Goal: Task Accomplishment & Management: Use online tool/utility

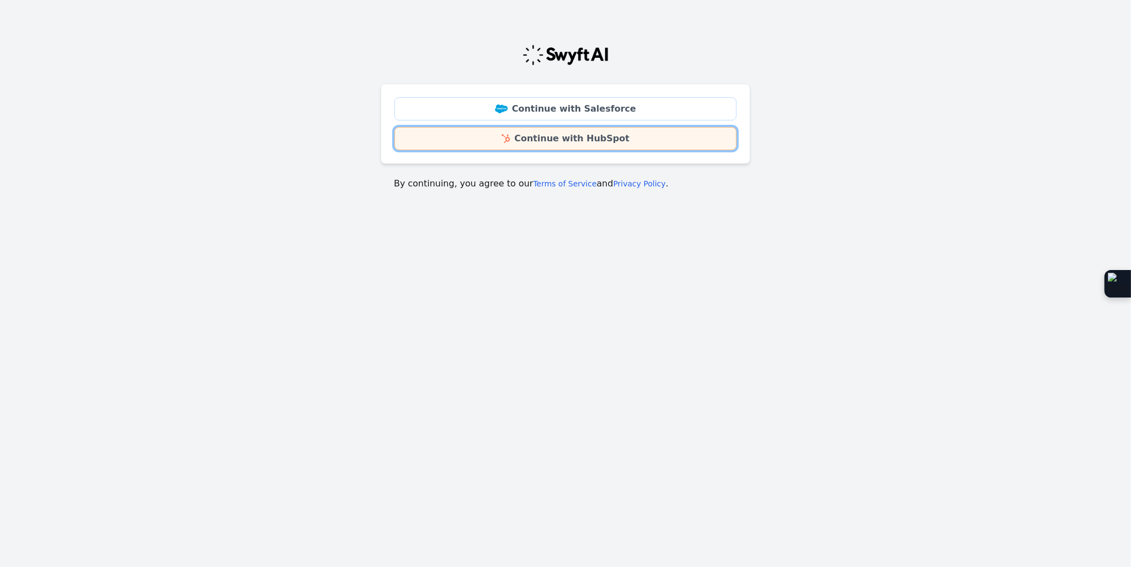
click at [722, 137] on link "Continue with HubSpot" at bounding box center [566, 138] width 342 height 23
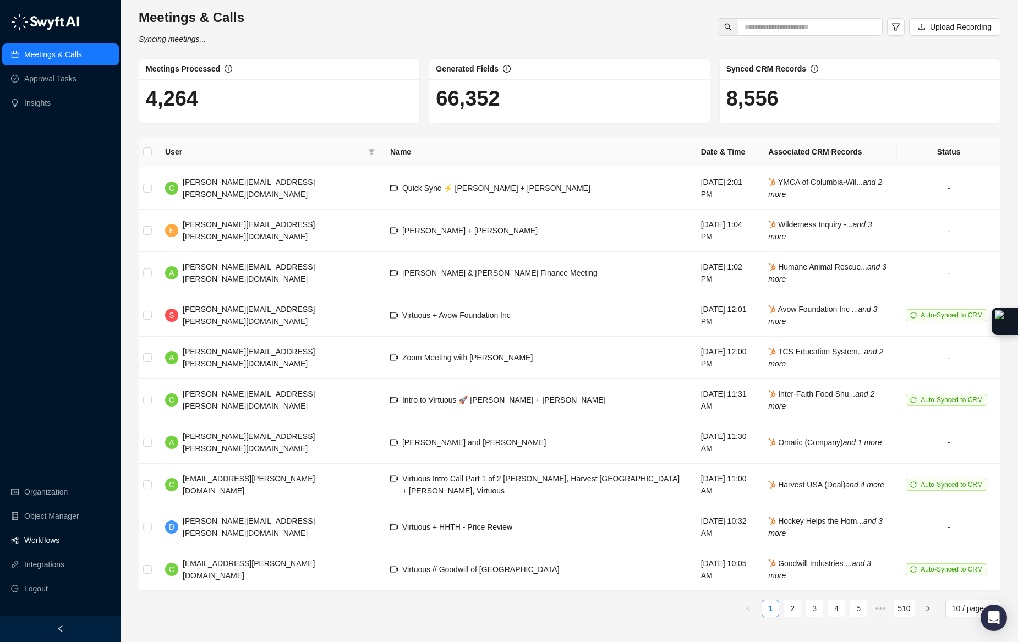
click at [59, 543] on link "Workflows" at bounding box center [41, 540] width 35 height 22
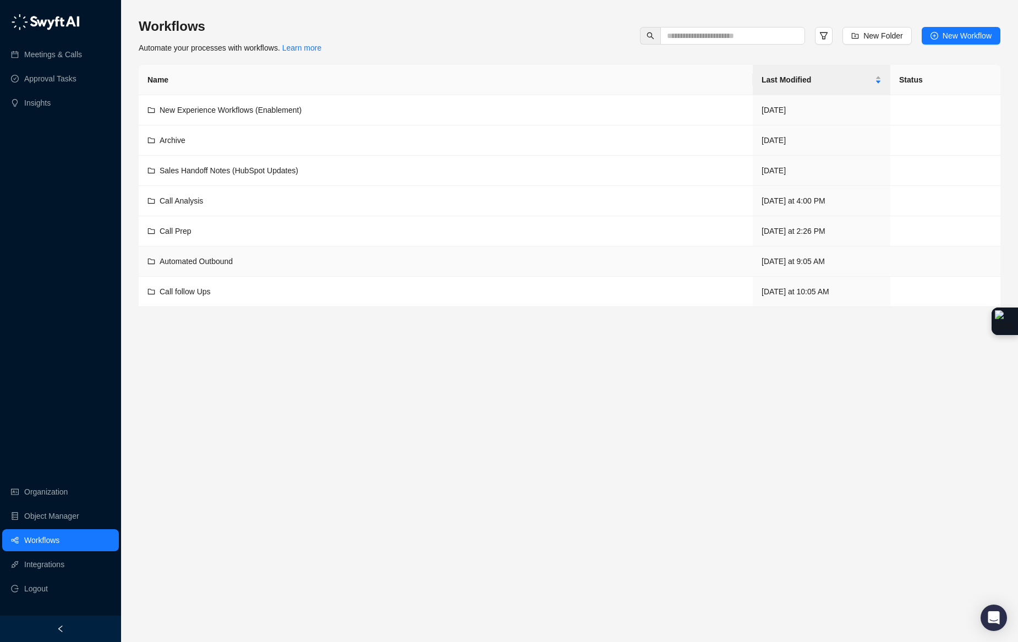
click at [223, 270] on td "Automated Outbound" at bounding box center [446, 262] width 614 height 30
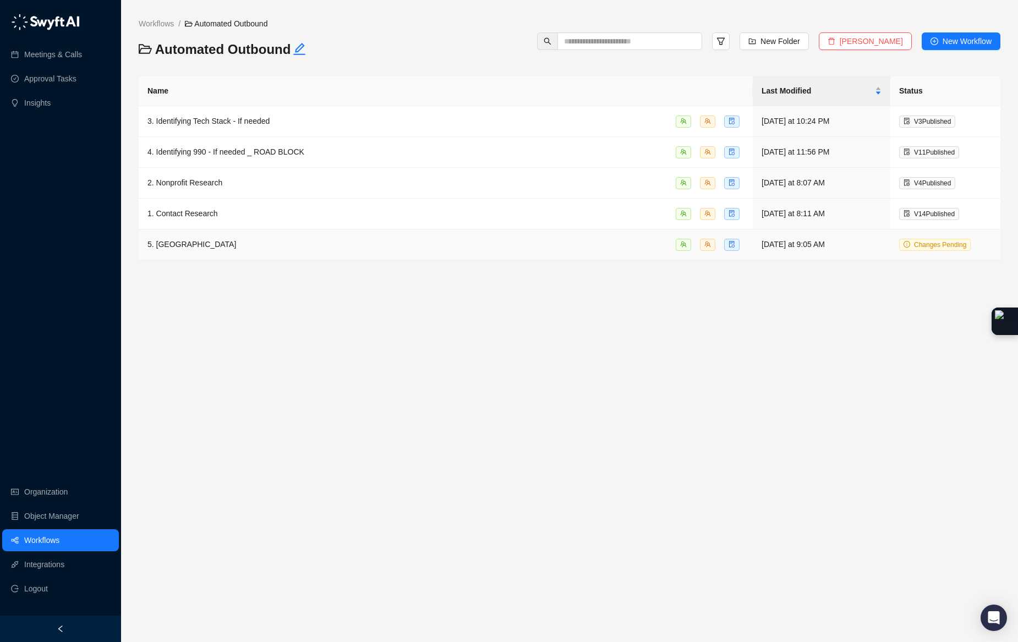
click at [295, 251] on div "5. [GEOGRAPHIC_DATA]" at bounding box center [445, 244] width 596 height 13
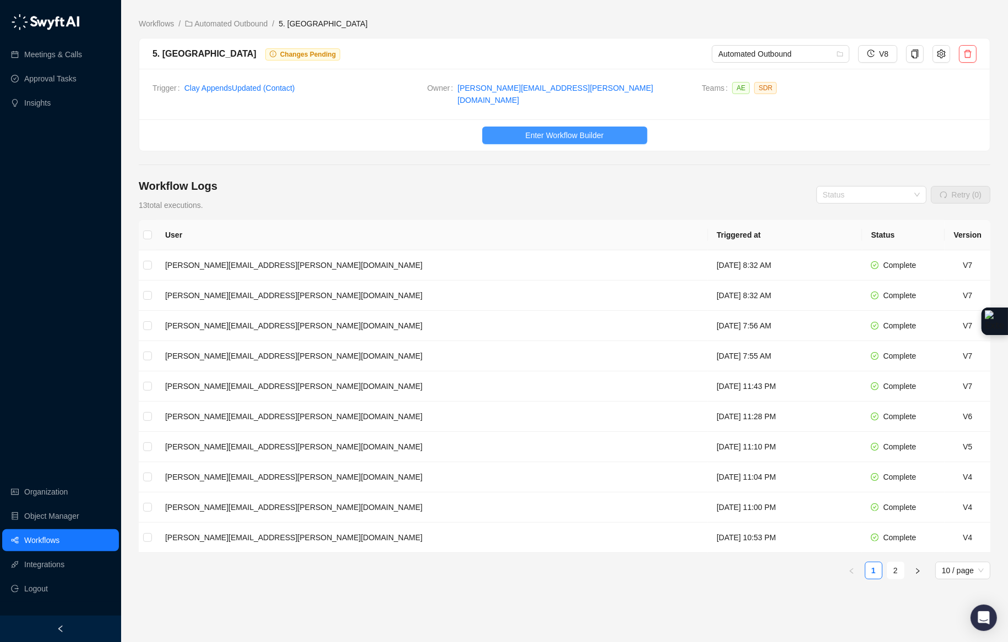
click at [552, 136] on button "Enter Workflow Builder" at bounding box center [564, 136] width 165 height 18
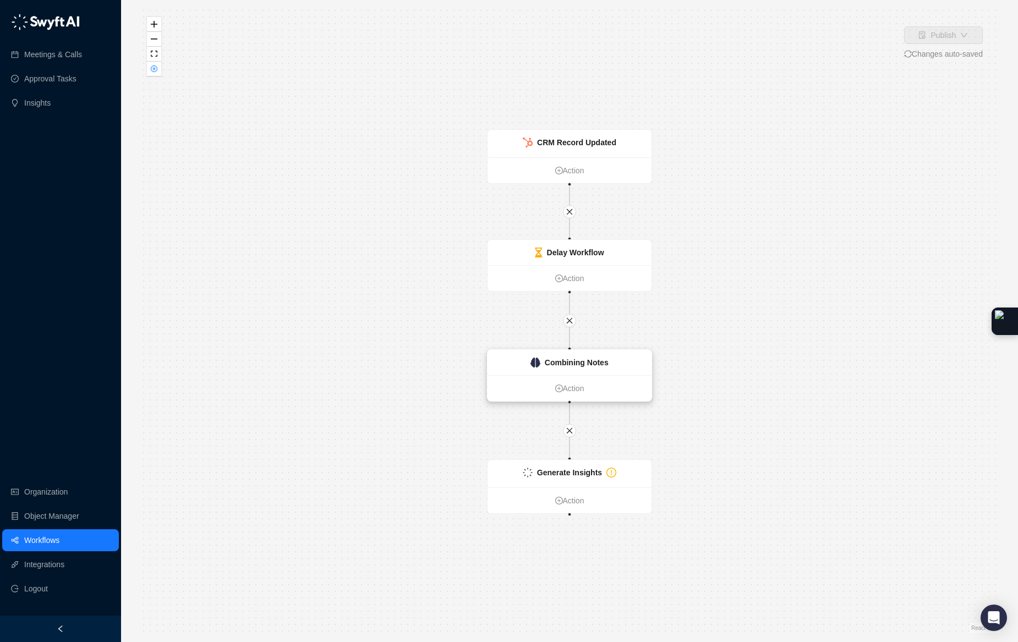
click at [574, 358] on strong "Combining Notes" at bounding box center [577, 362] width 64 height 9
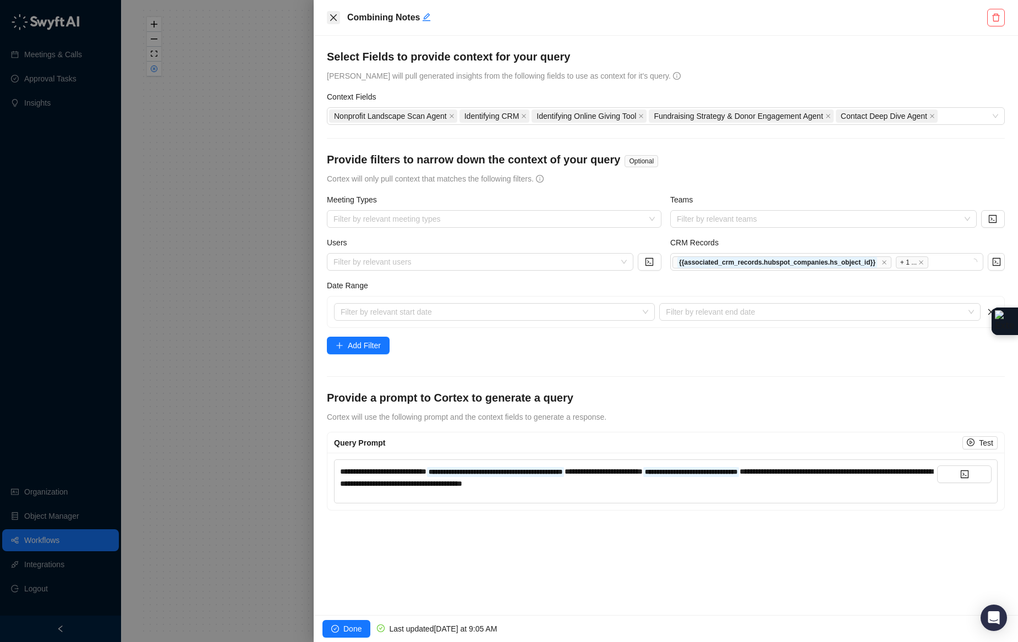
click at [331, 21] on icon "close" at bounding box center [333, 17] width 9 height 9
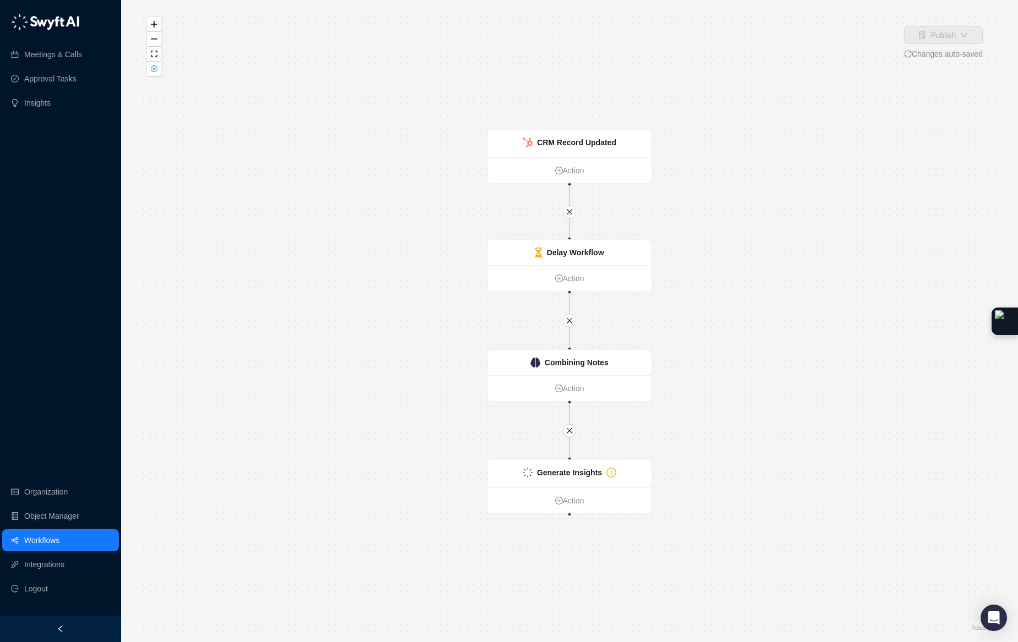
click at [576, 434] on div at bounding box center [569, 430] width 13 height 13
click at [573, 432] on button "button" at bounding box center [569, 430] width 13 height 13
click at [691, 417] on div "Generate Insights Action CRM Record Updated Action Delay Workflow Action Combin…" at bounding box center [570, 321] width 862 height 625
click at [568, 280] on link "Action" at bounding box center [570, 278] width 164 height 12
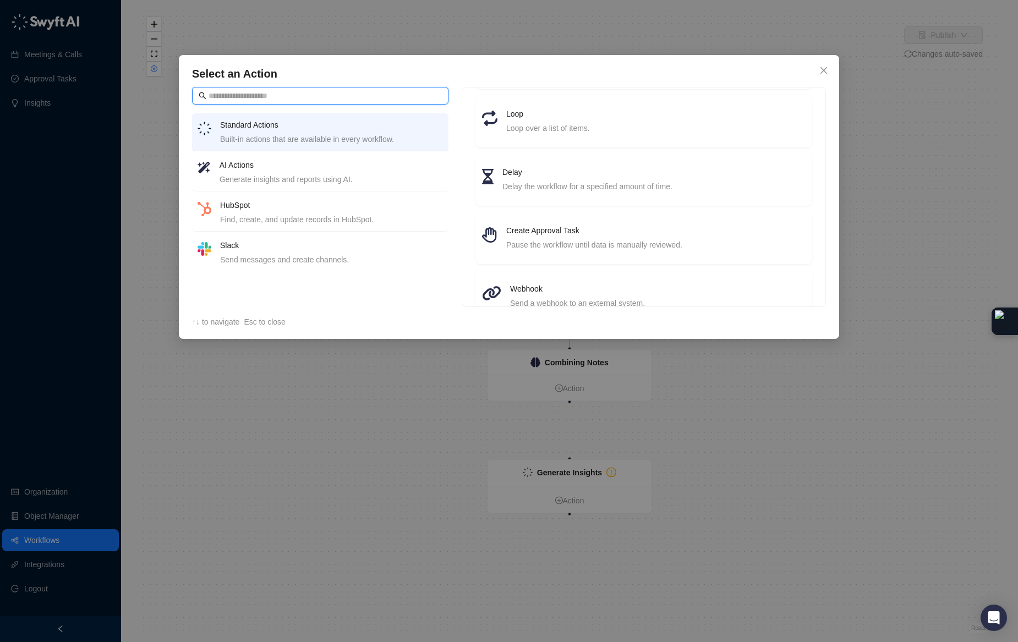
scroll to position [67, 0]
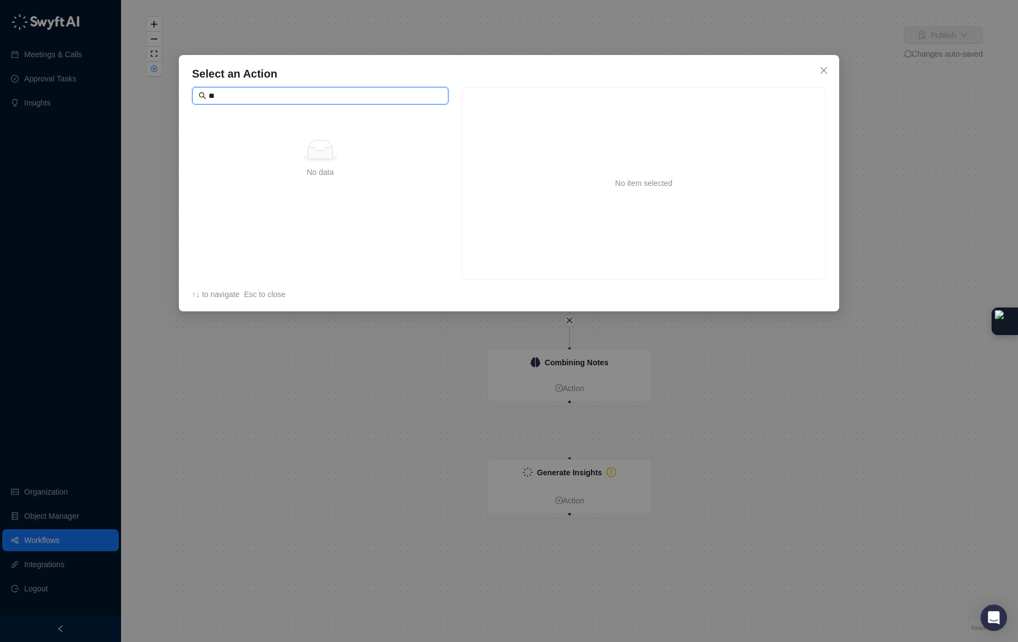
type input "*"
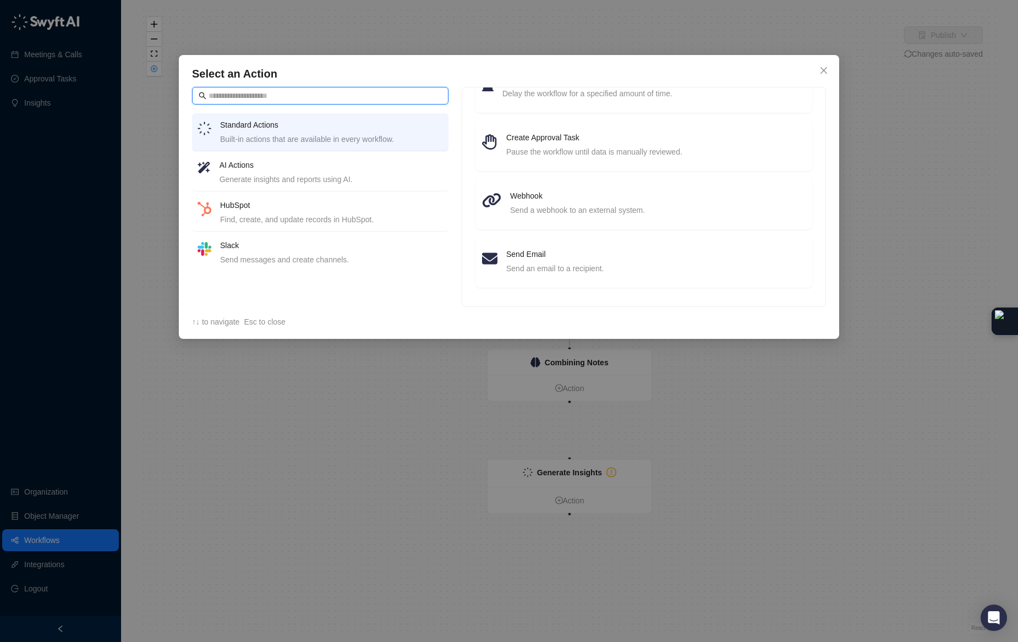
scroll to position [0, 0]
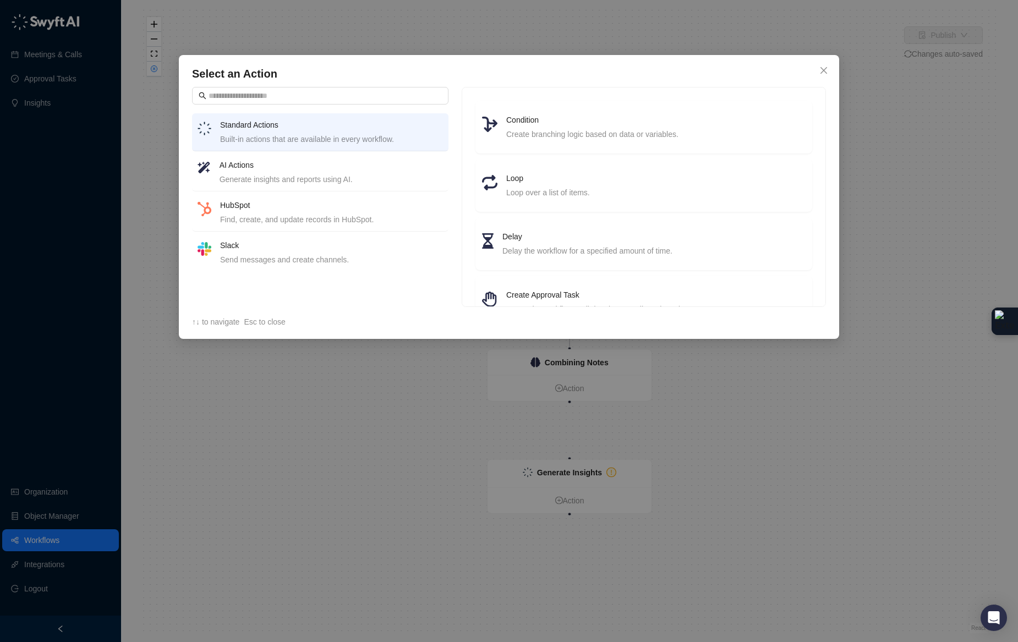
click at [244, 174] on div "Generate insights and reports using AI." at bounding box center [331, 179] width 223 height 12
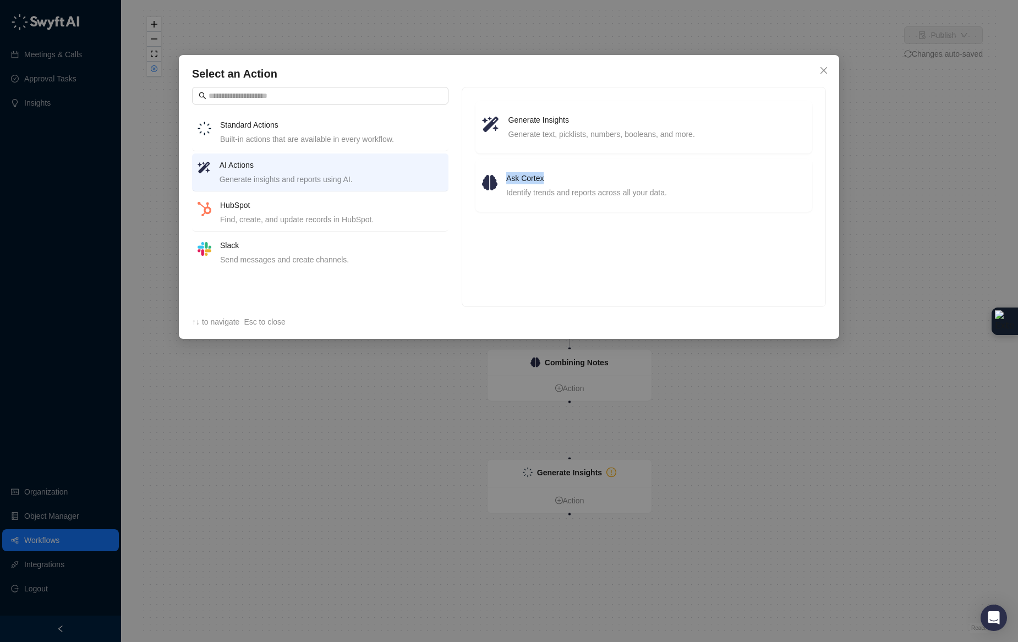
drag, startPoint x: 628, startPoint y: 178, endPoint x: 949, endPoint y: 134, distance: 324.3
click at [922, 138] on div "Select an Action Standard Actions Built-in actions that are available in every …" at bounding box center [509, 321] width 1018 height 642
click at [567, 110] on li "Generate Insights Generate text, picklists, numbers, booleans, and more." at bounding box center [644, 127] width 324 height 40
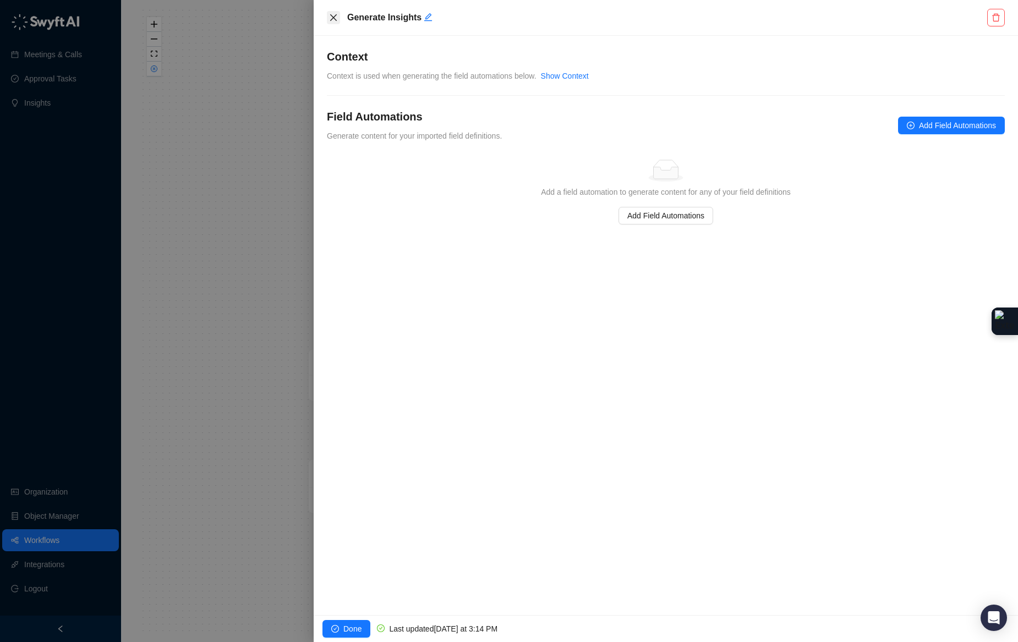
click at [328, 17] on button "Close" at bounding box center [333, 17] width 13 height 13
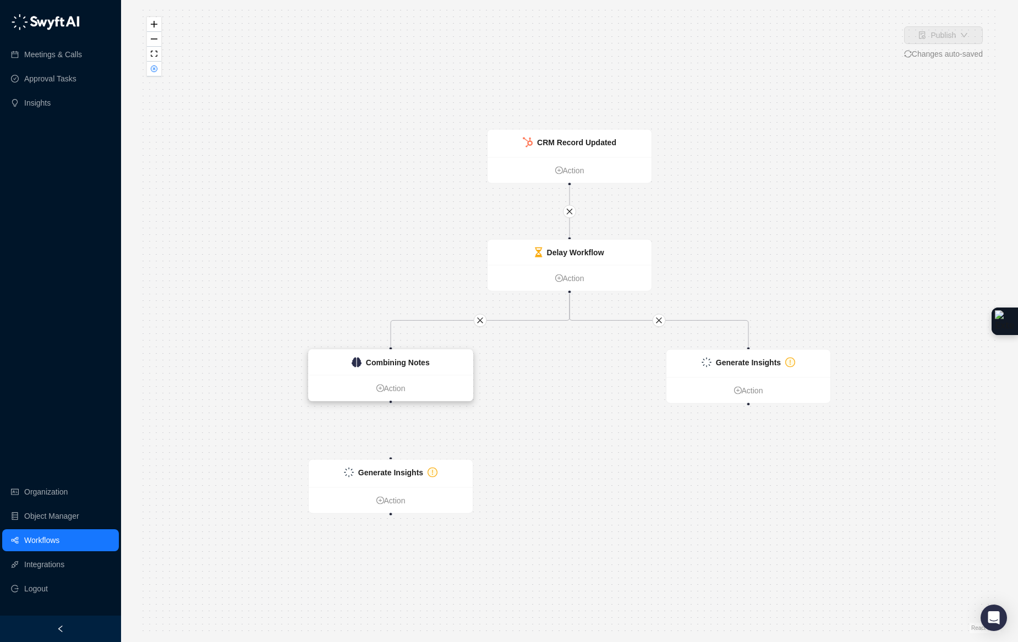
click at [453, 371] on div "Combining Notes" at bounding box center [391, 362] width 164 height 25
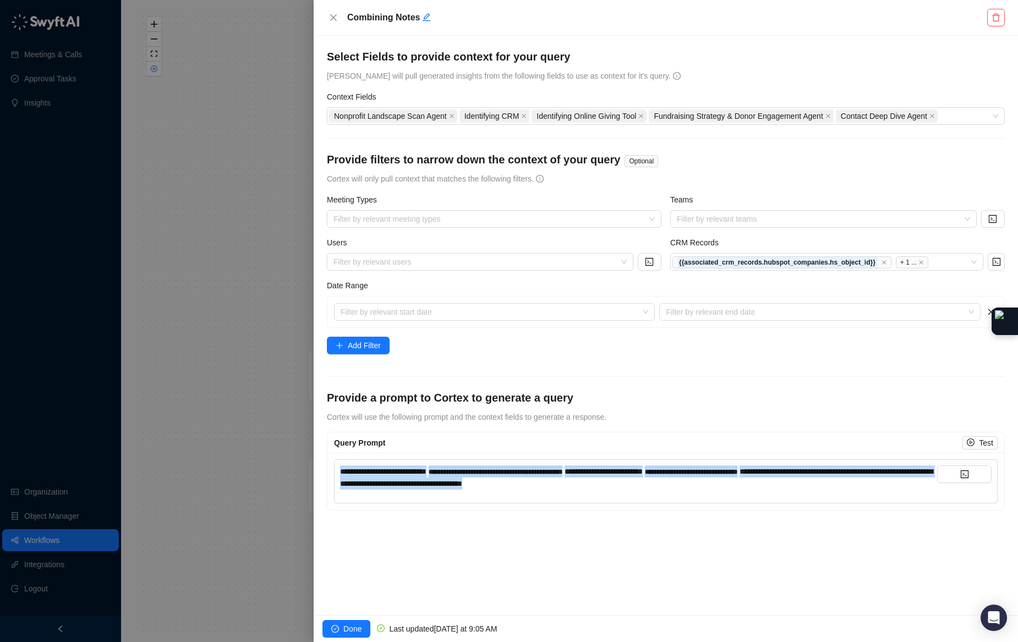
drag, startPoint x: 686, startPoint y: 483, endPoint x: 369, endPoint y: 435, distance: 321.1
click at [369, 435] on div "**********" at bounding box center [666, 471] width 678 height 79
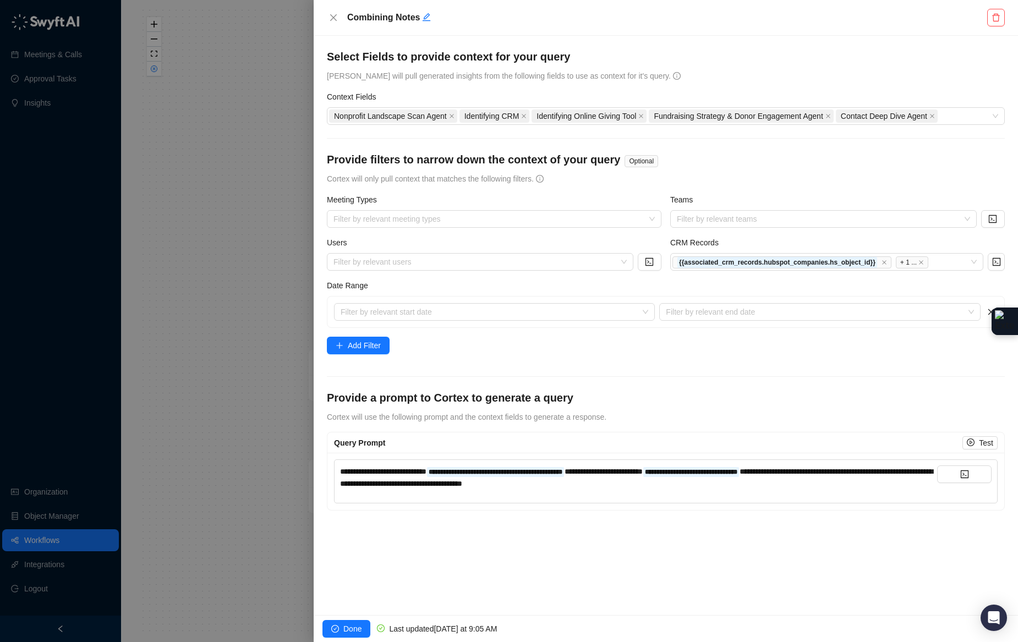
click at [288, 57] on div at bounding box center [509, 321] width 1018 height 642
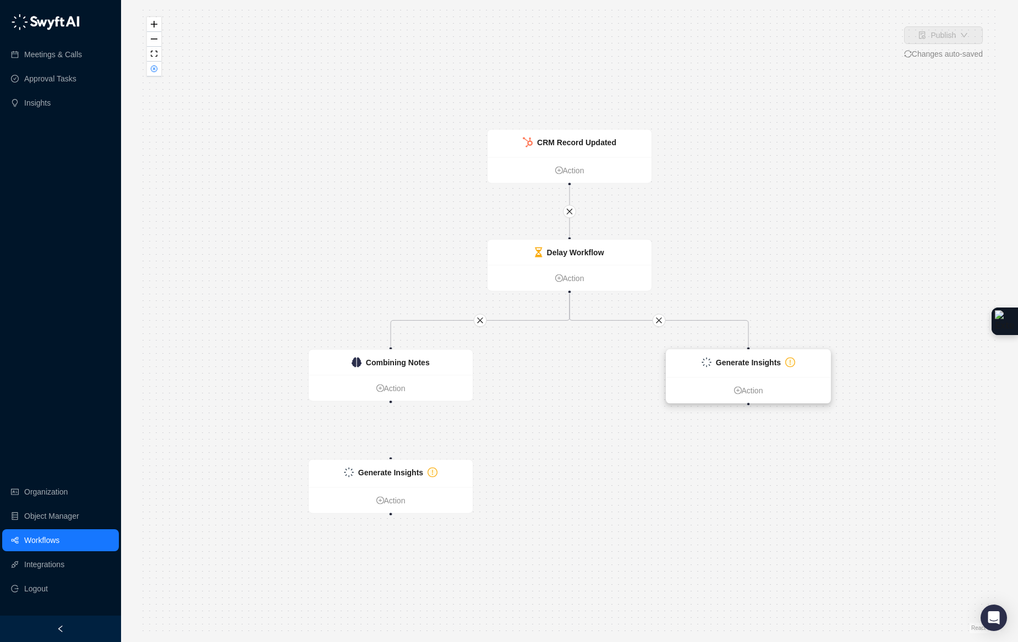
click at [775, 365] on strong "Generate Insights" at bounding box center [748, 362] width 65 height 9
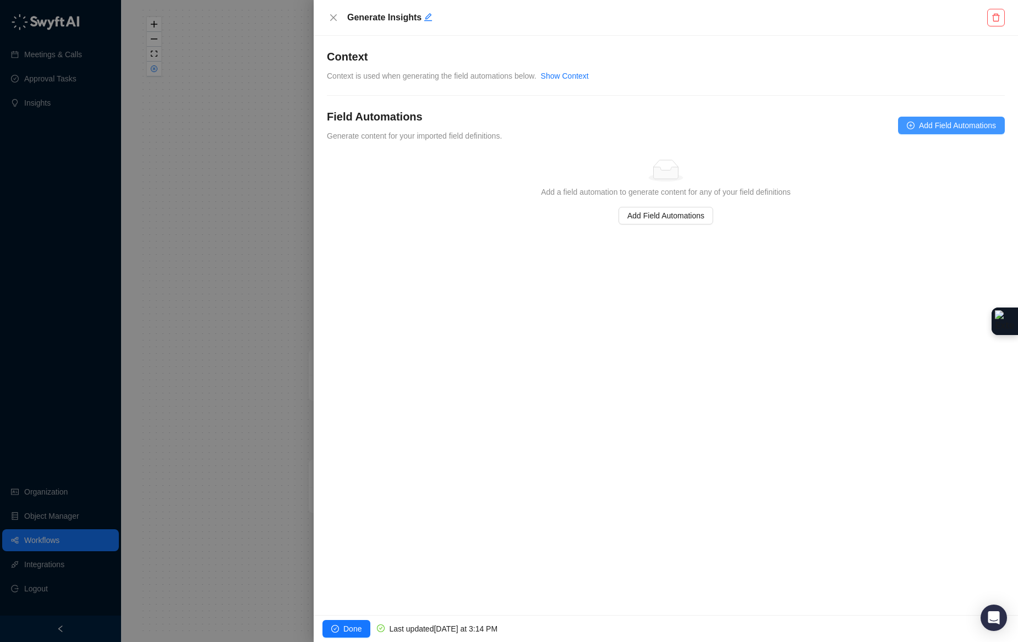
click at [919, 124] on span "Add Field Automations" at bounding box center [957, 125] width 77 height 12
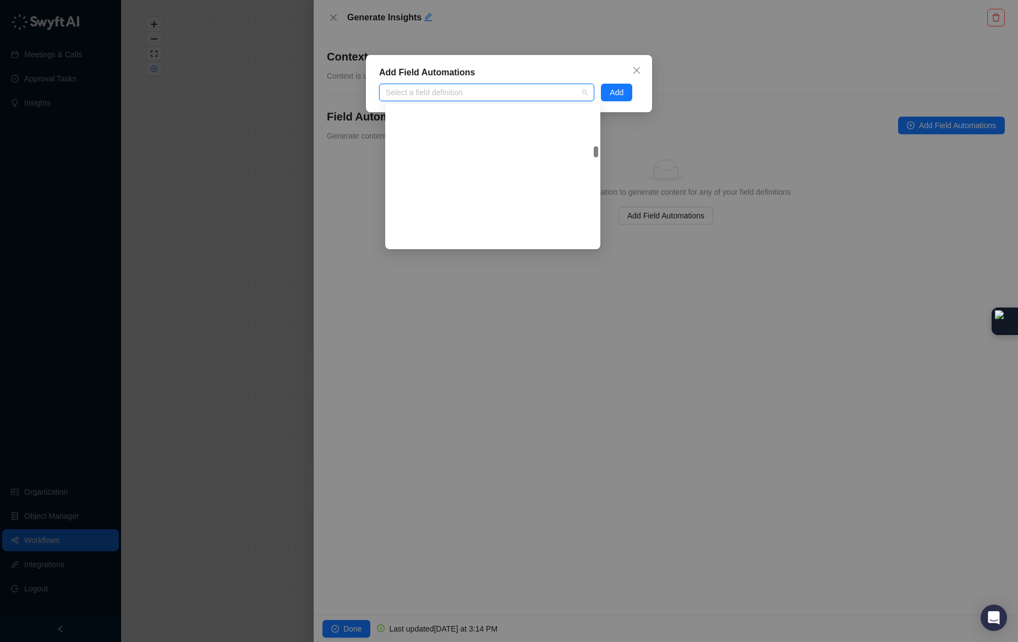
scroll to position [7891, 0]
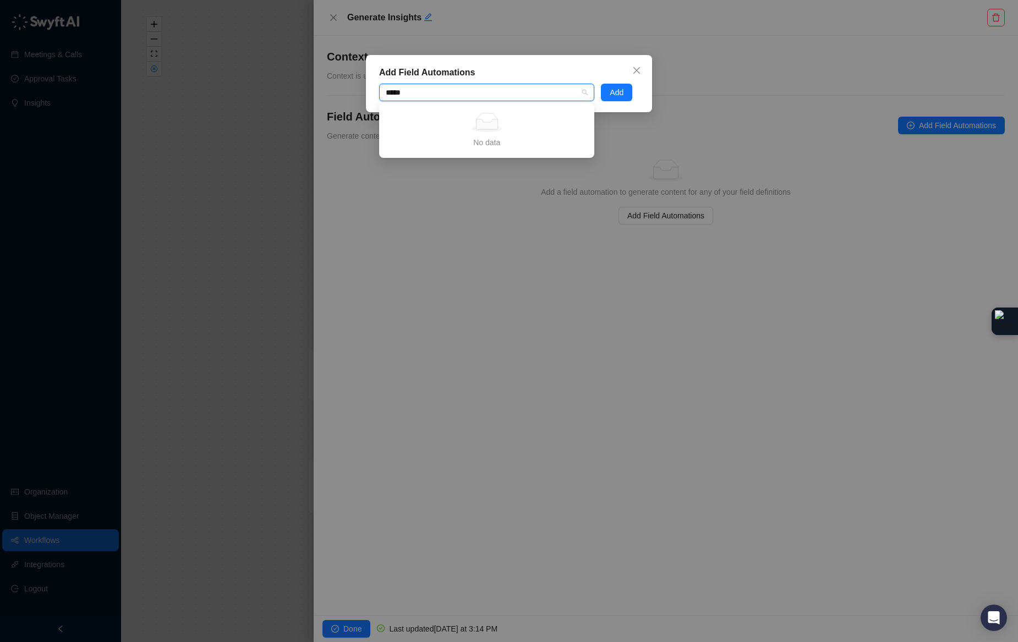
type input "******"
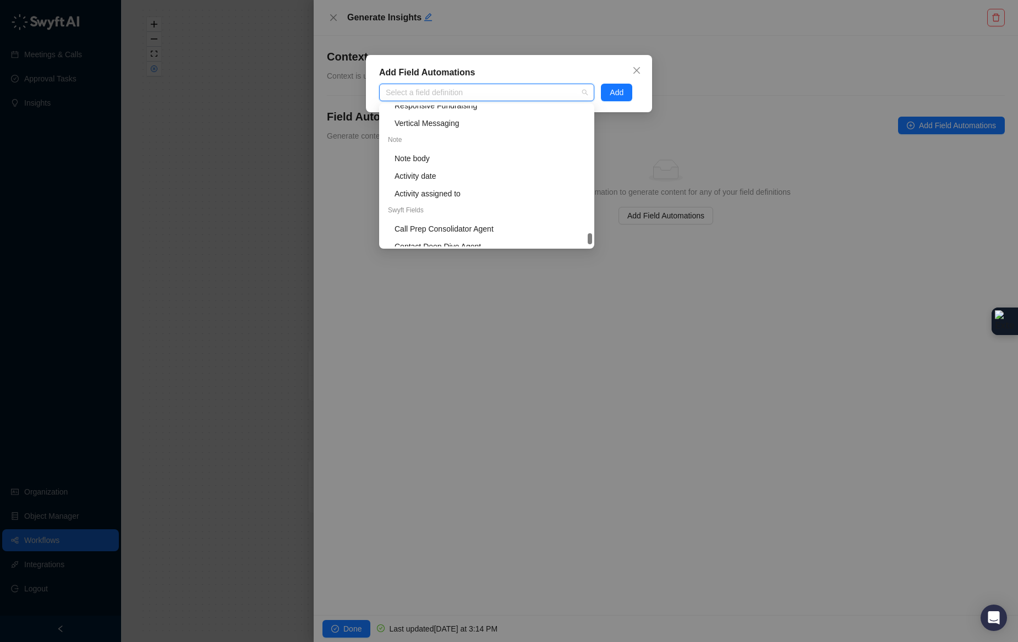
scroll to position [25015, 0]
click at [484, 225] on div "Call Prep Consolidator Agent" at bounding box center [490, 226] width 191 height 12
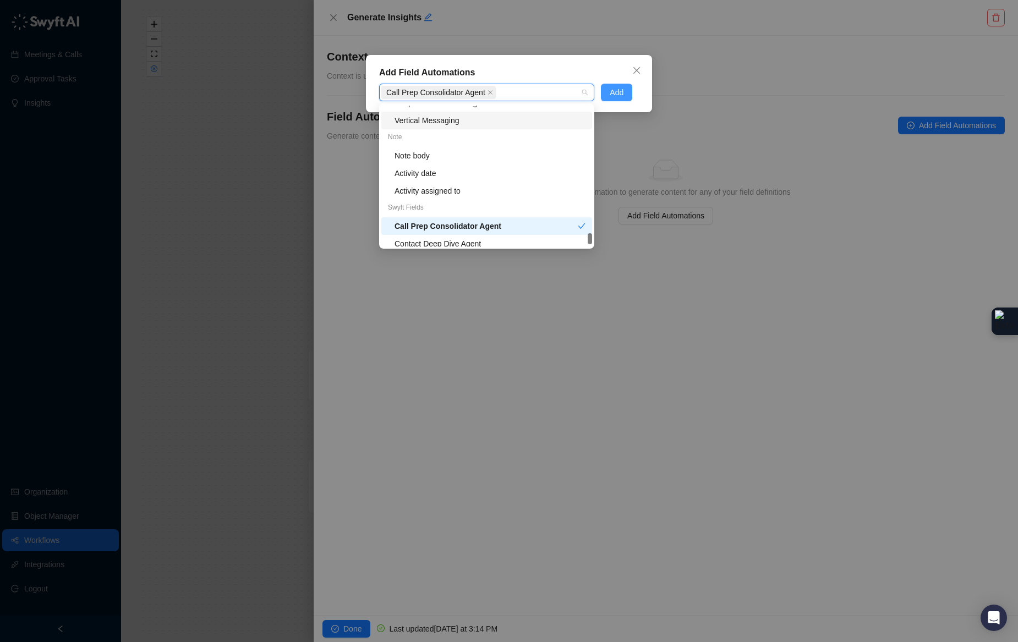
click at [628, 94] on button "Add" at bounding box center [616, 93] width 31 height 18
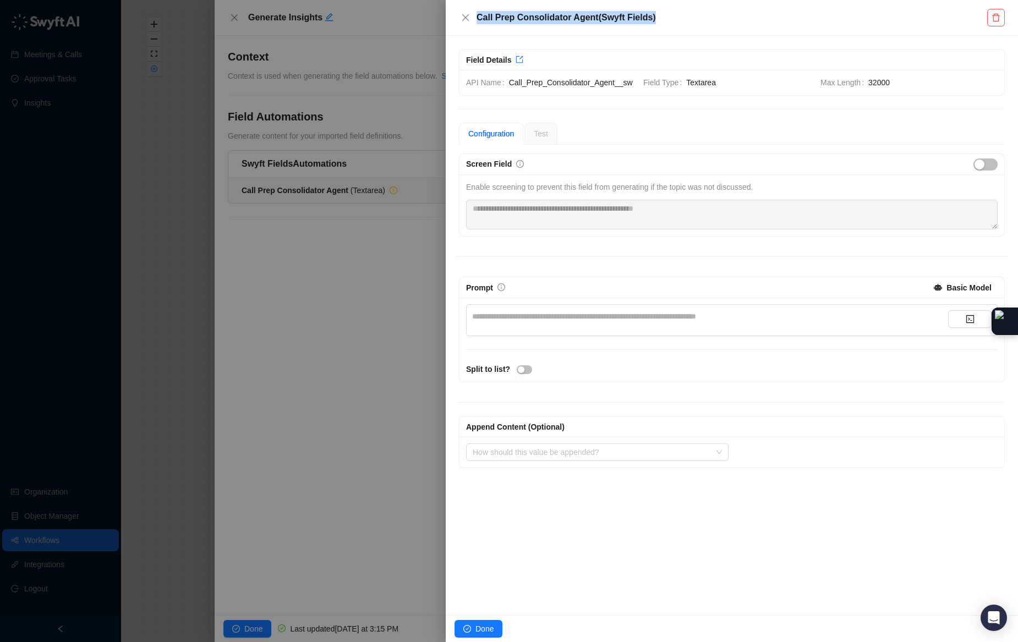
drag, startPoint x: 664, startPoint y: 17, endPoint x: 518, endPoint y: 8, distance: 146.6
click at [518, 8] on div "Call Prep Consolidator Agent ( Swyft Fields )" at bounding box center [732, 18] width 572 height 36
copy h5 "Call Prep Consolidator Agent ( Swyft Fields )"
click at [486, 627] on span "Done" at bounding box center [484, 629] width 18 height 12
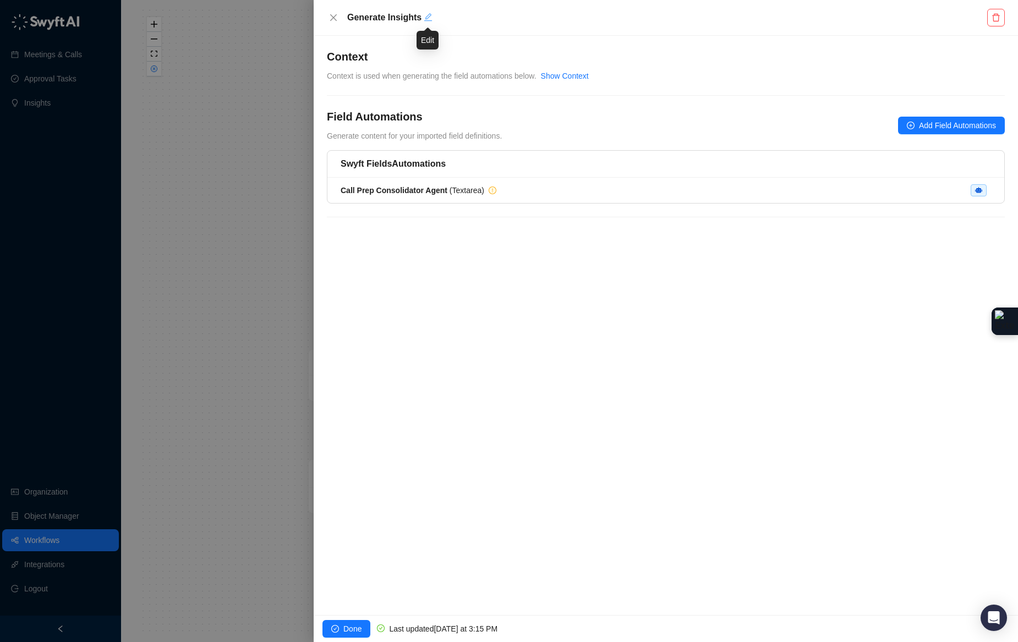
click at [425, 17] on icon "edit" at bounding box center [428, 17] width 9 height 9
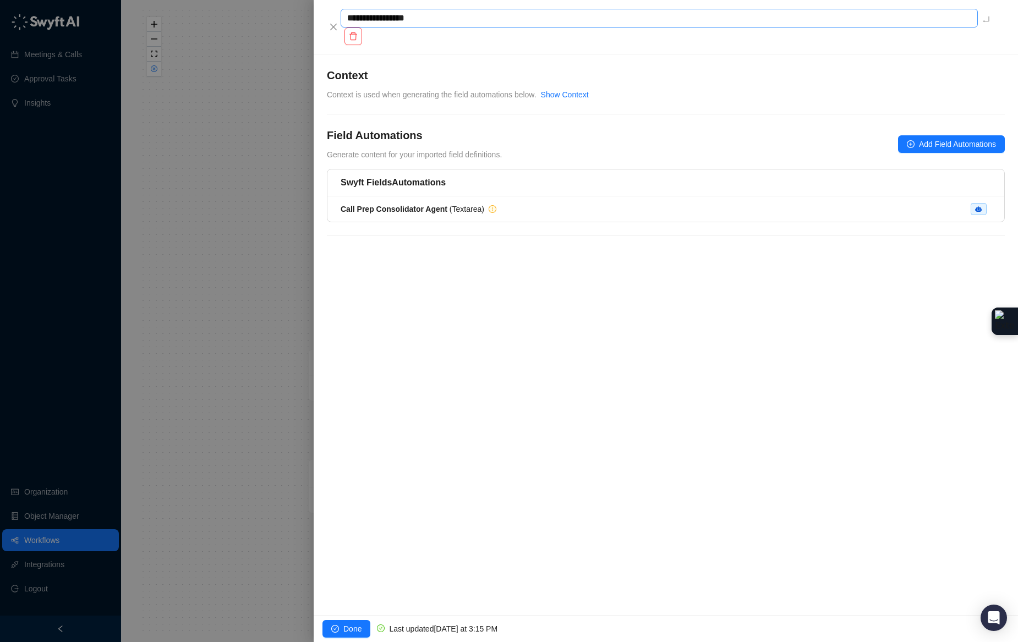
type textarea "**********"
click at [513, 284] on div "**********" at bounding box center [666, 334] width 704 height 561
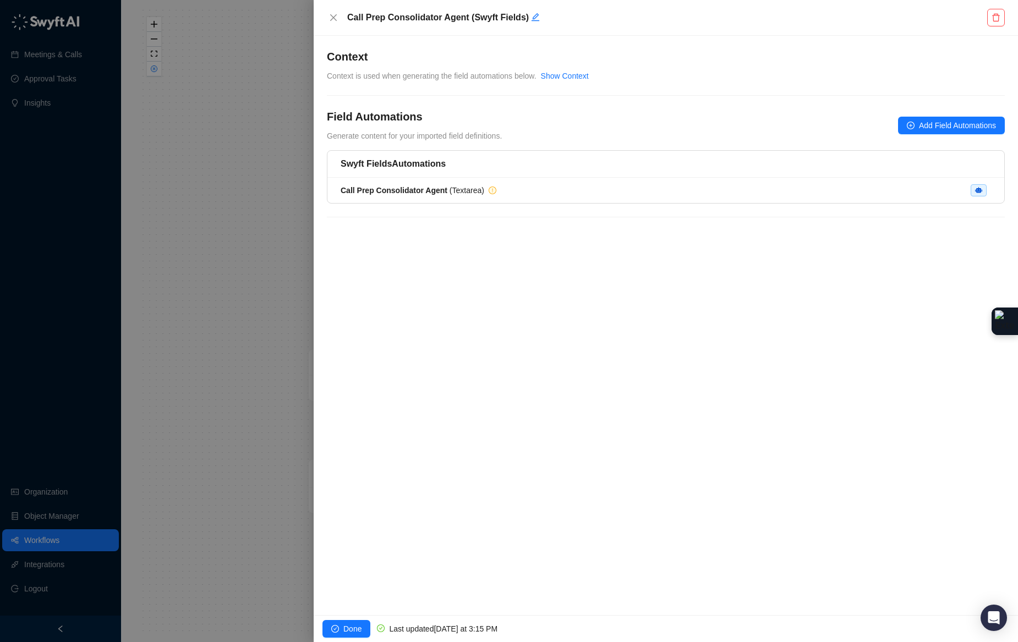
click at [260, 235] on div at bounding box center [509, 321] width 1018 height 642
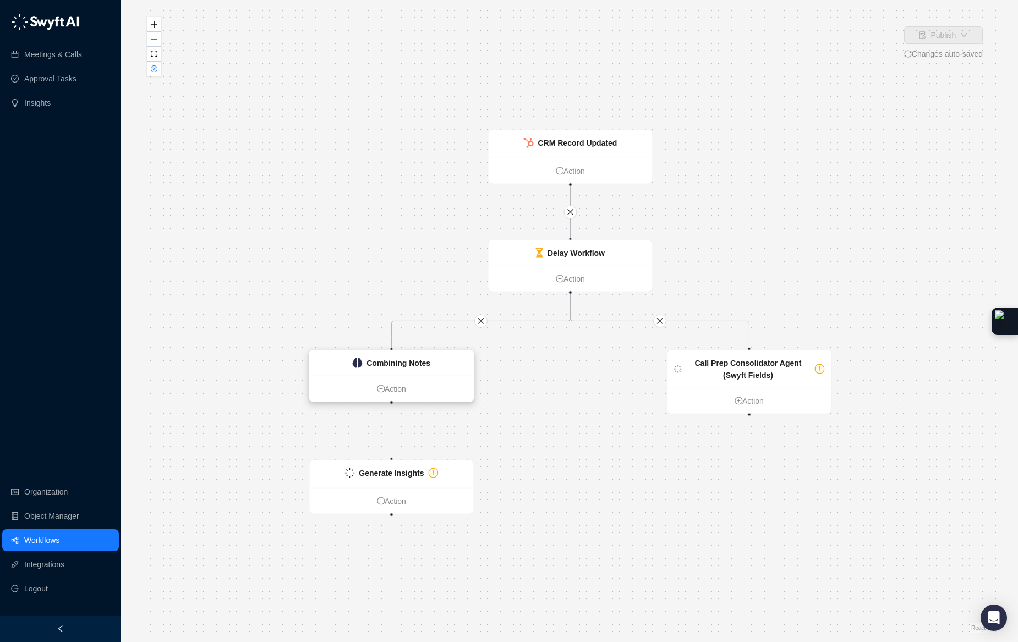
click at [440, 358] on div "Combining Notes" at bounding box center [391, 363] width 164 height 25
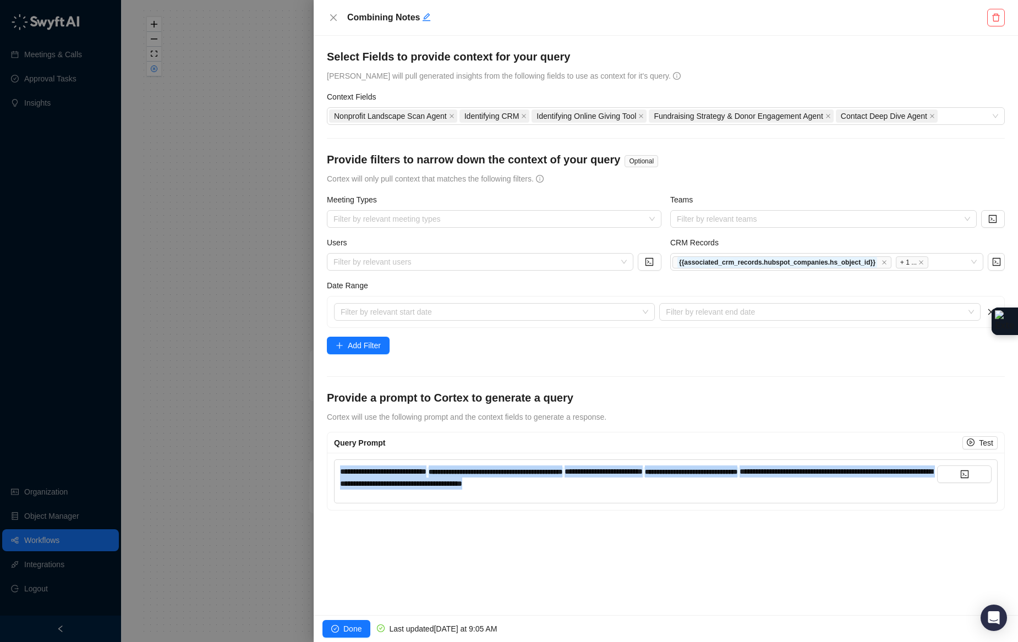
drag, startPoint x: 671, startPoint y: 483, endPoint x: 383, endPoint y: 417, distance: 295.9
click at [384, 418] on form "**********" at bounding box center [666, 280] width 678 height 462
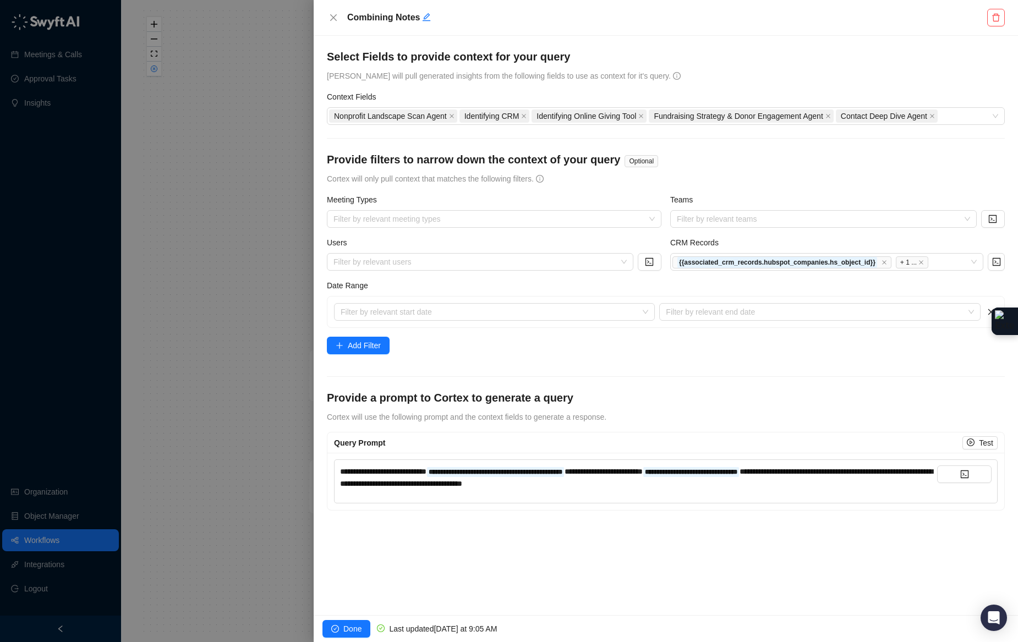
click at [241, 225] on div at bounding box center [509, 321] width 1018 height 642
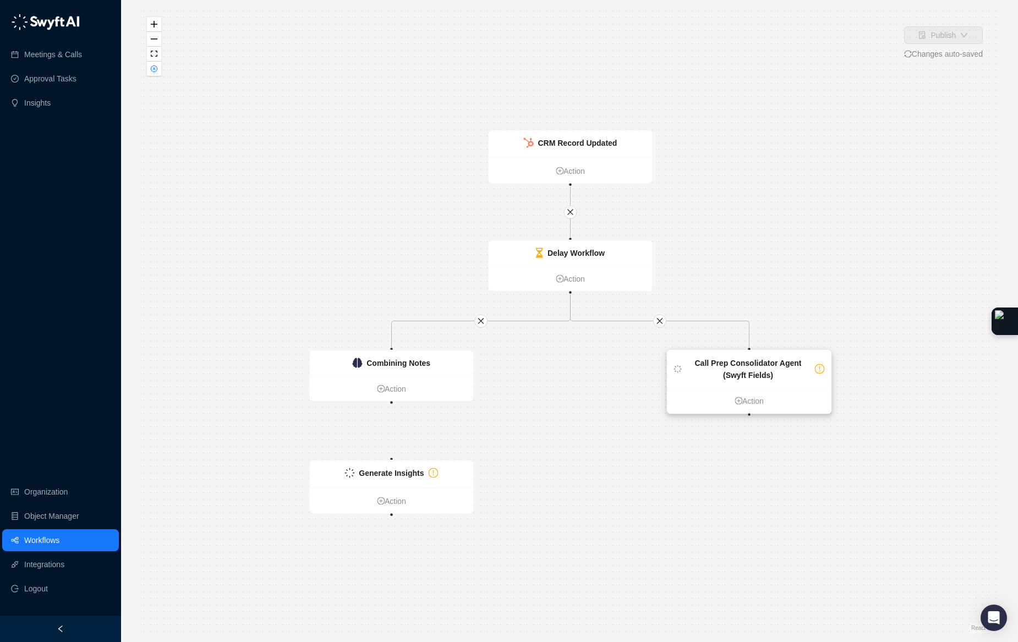
click at [740, 371] on strong "Call Prep Consolidator Agent (Swyft Fields)" at bounding box center [748, 369] width 107 height 21
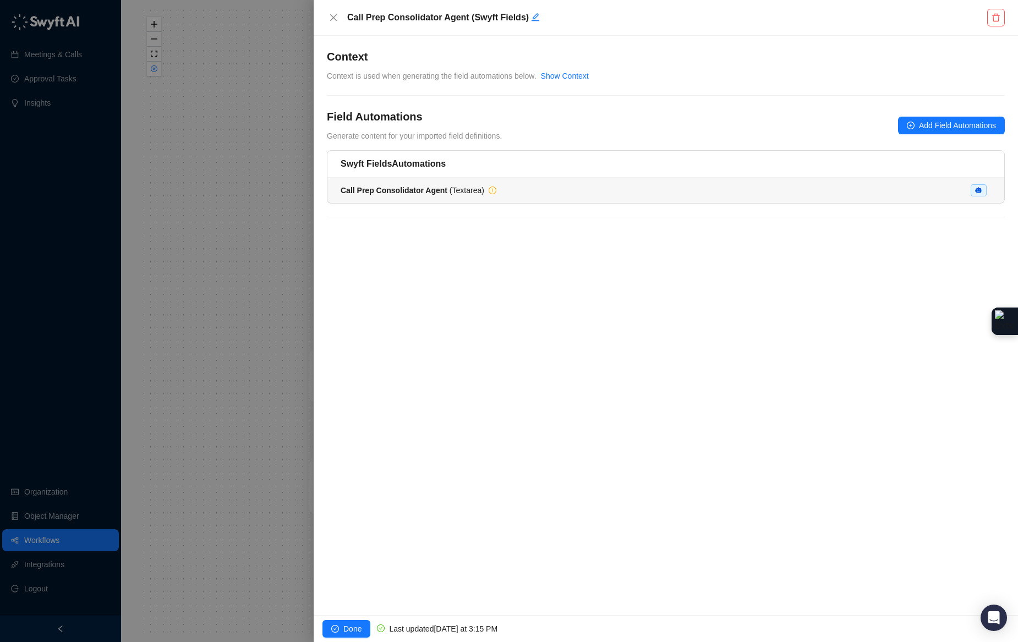
click at [578, 198] on li "Call Prep Consolidator Agent ( Textarea )" at bounding box center [665, 190] width 677 height 25
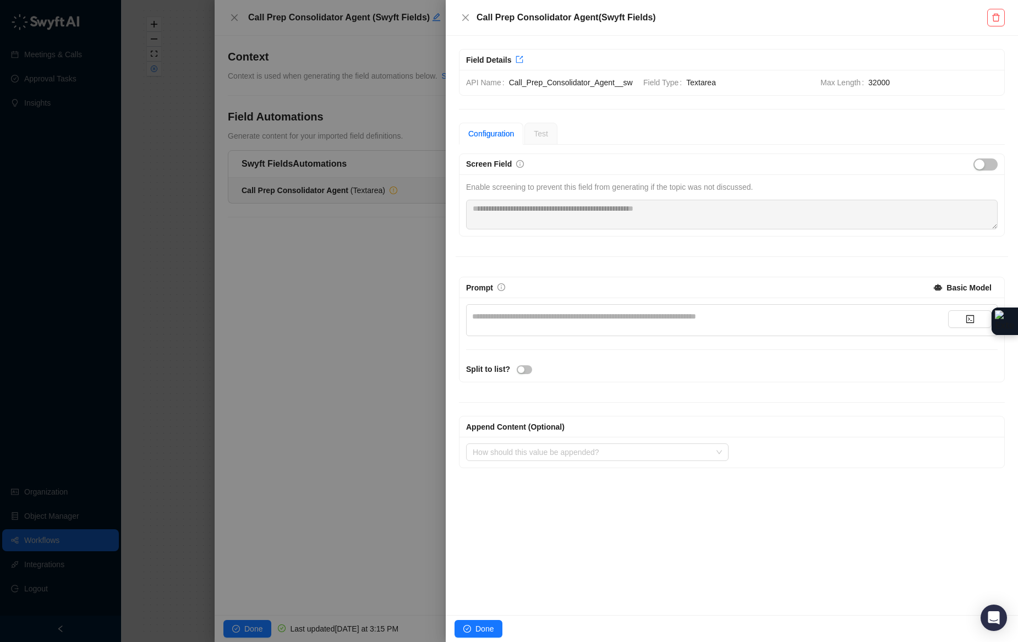
click at [541, 322] on div "**********" at bounding box center [710, 316] width 476 height 12
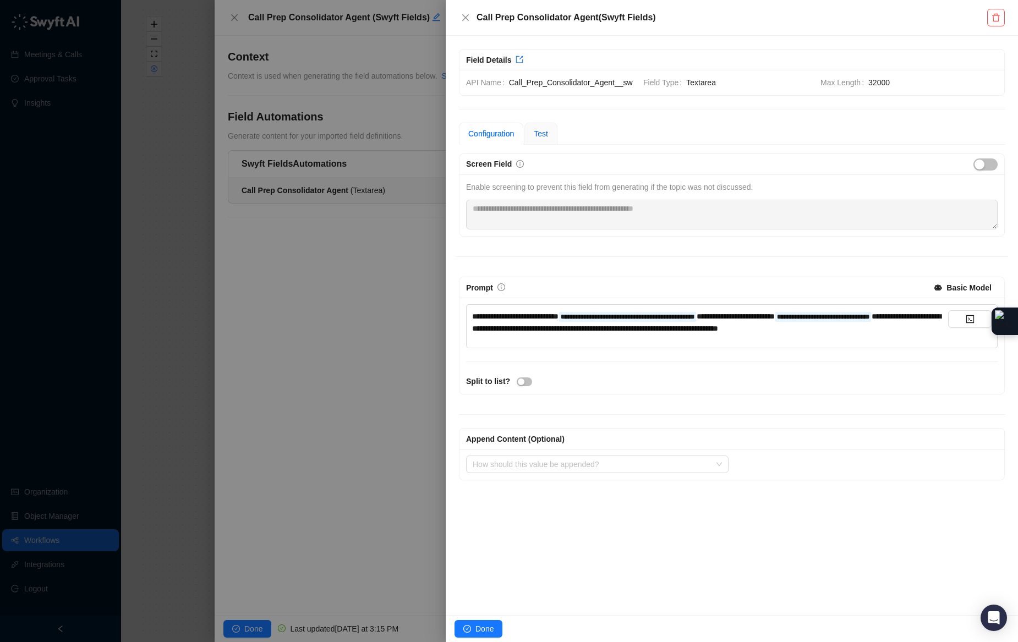
click at [545, 138] on span "Test" at bounding box center [541, 133] width 14 height 9
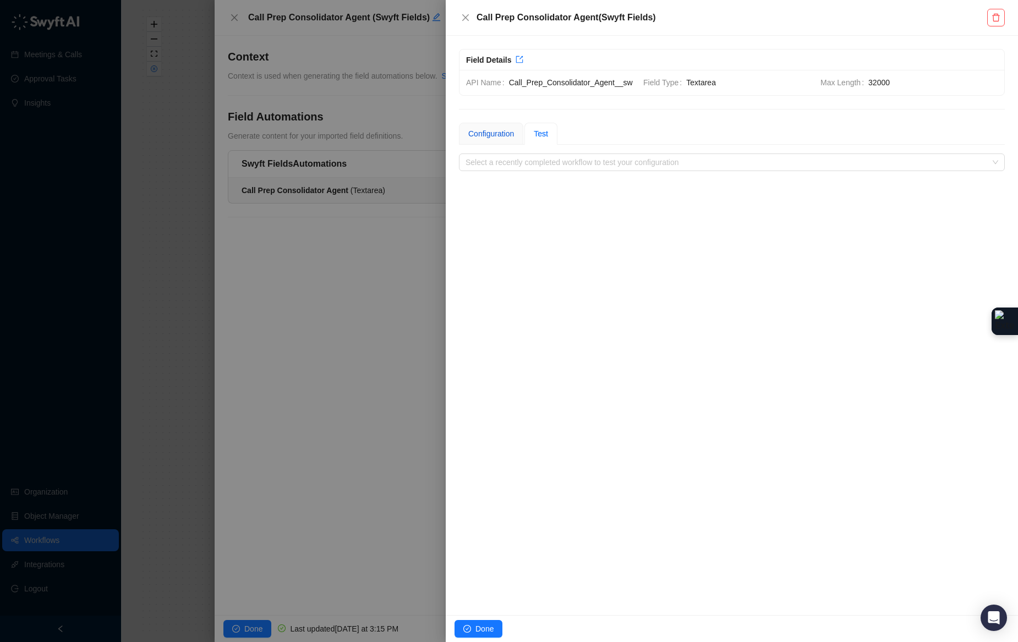
click at [501, 140] on div "Configuration" at bounding box center [491, 134] width 46 height 12
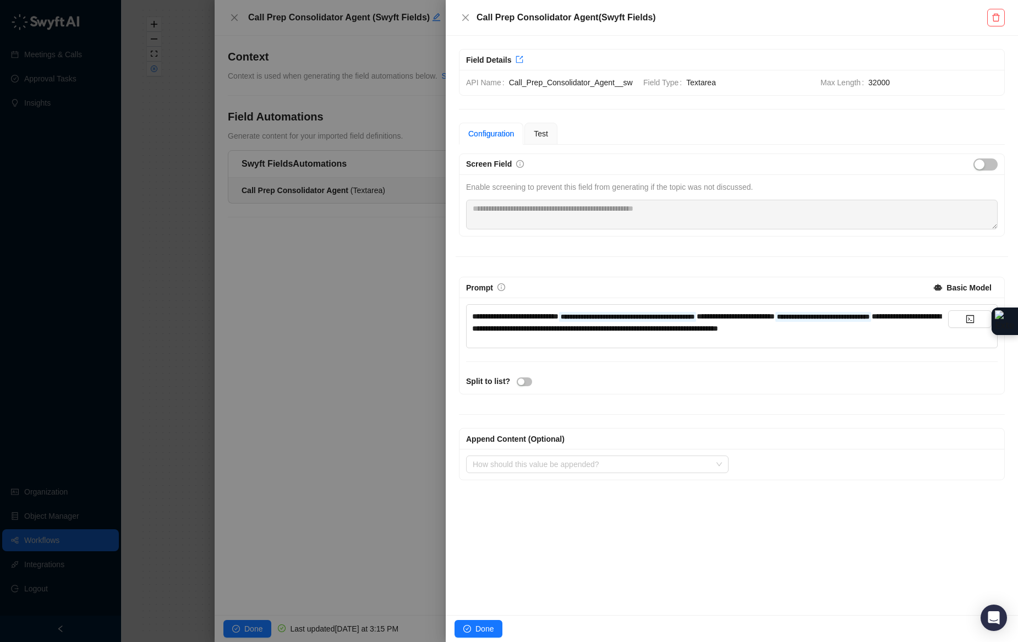
click at [593, 335] on div "**********" at bounding box center [710, 322] width 476 height 24
click at [956, 328] on button "button" at bounding box center [969, 319] width 43 height 18
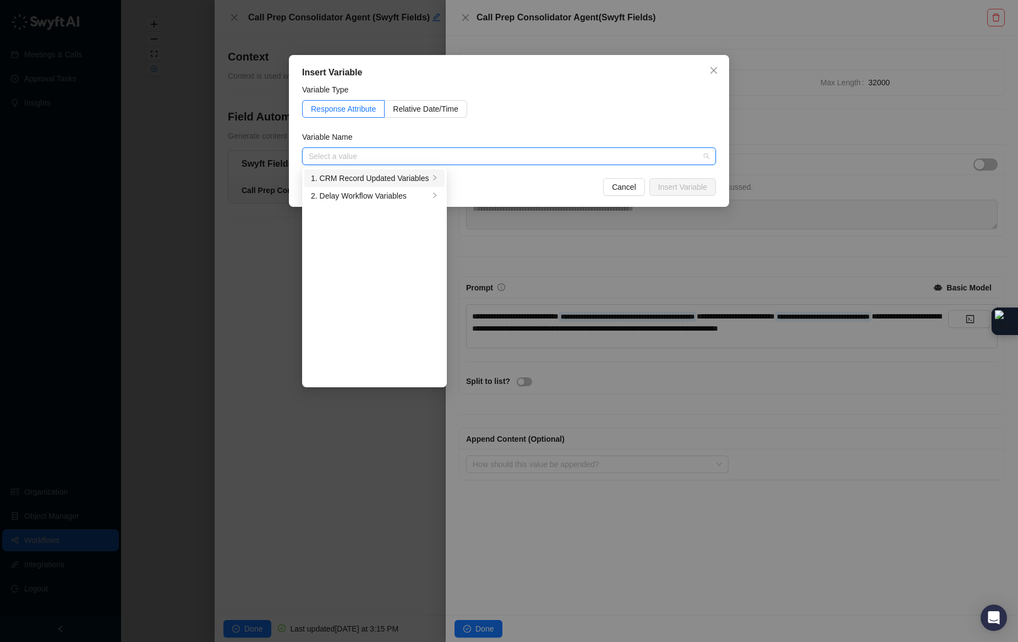
click at [355, 178] on div "1. CRM Record Updated Variables" at bounding box center [370, 178] width 118 height 12
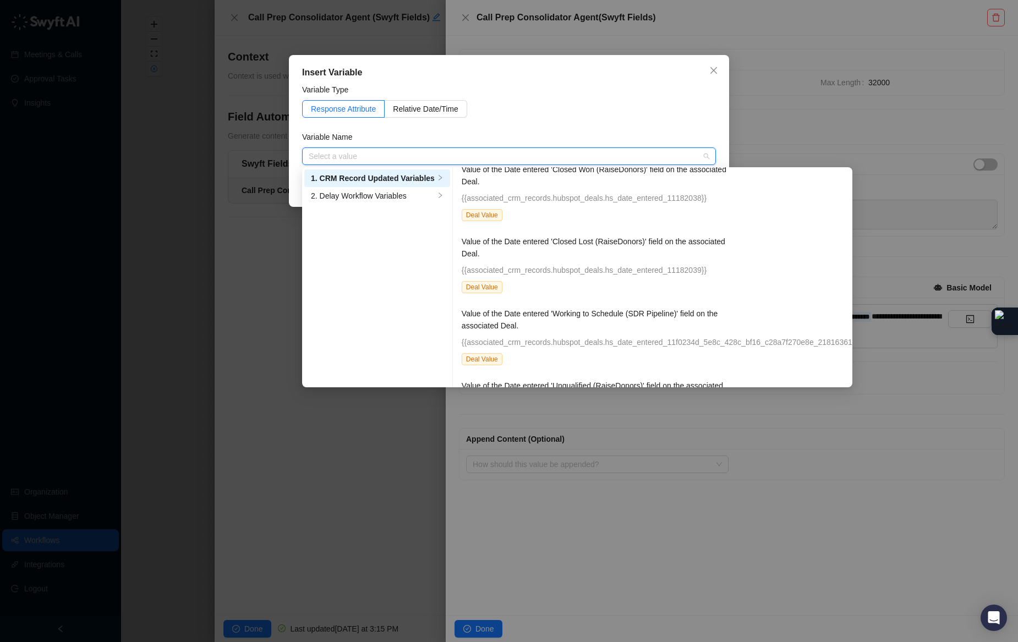
scroll to position [14099, 0]
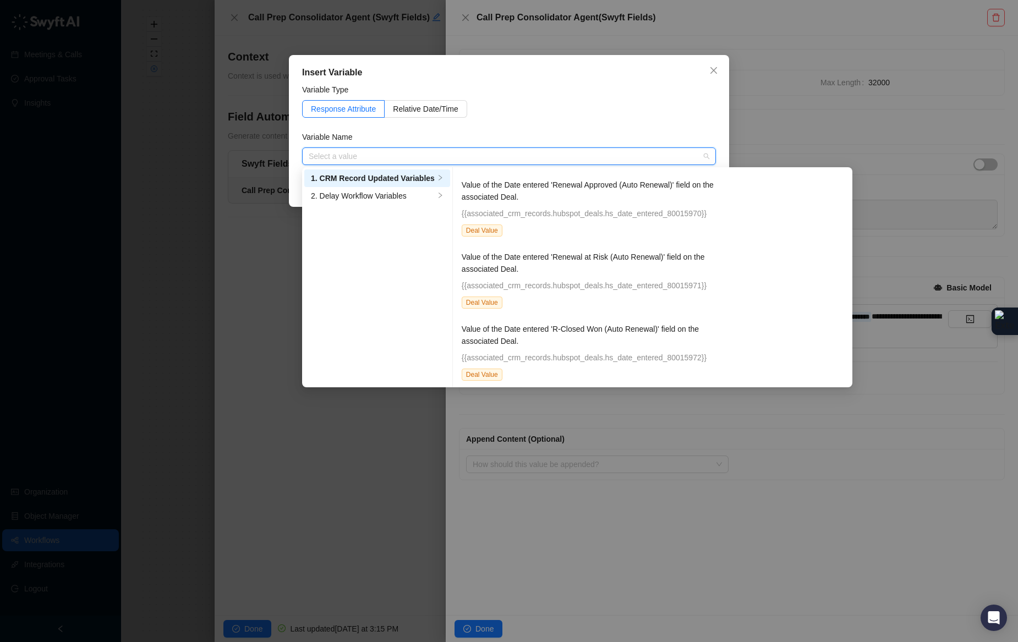
type input "*"
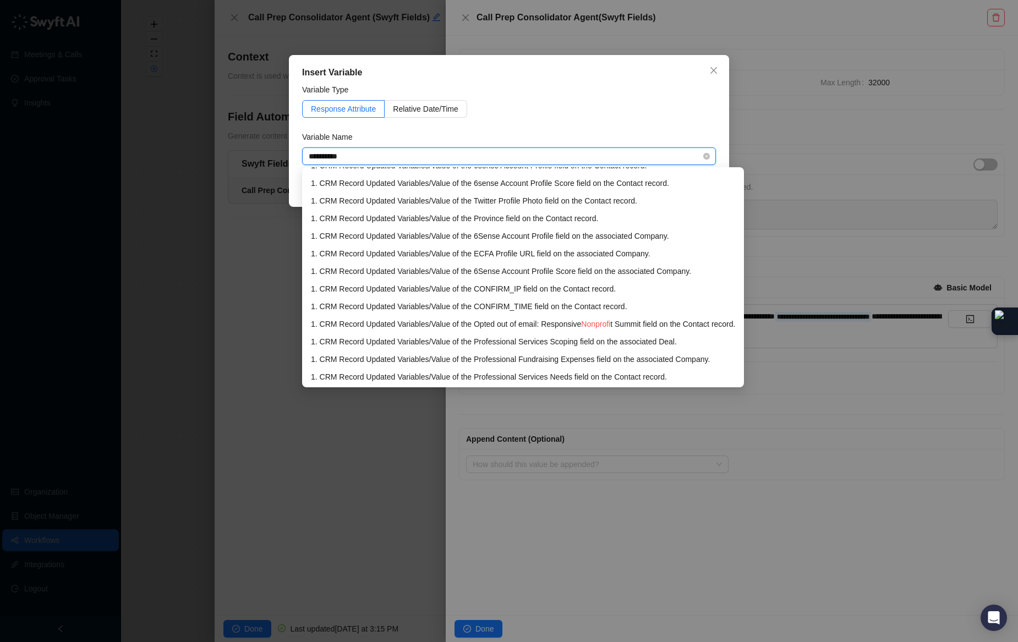
scroll to position [0, 0]
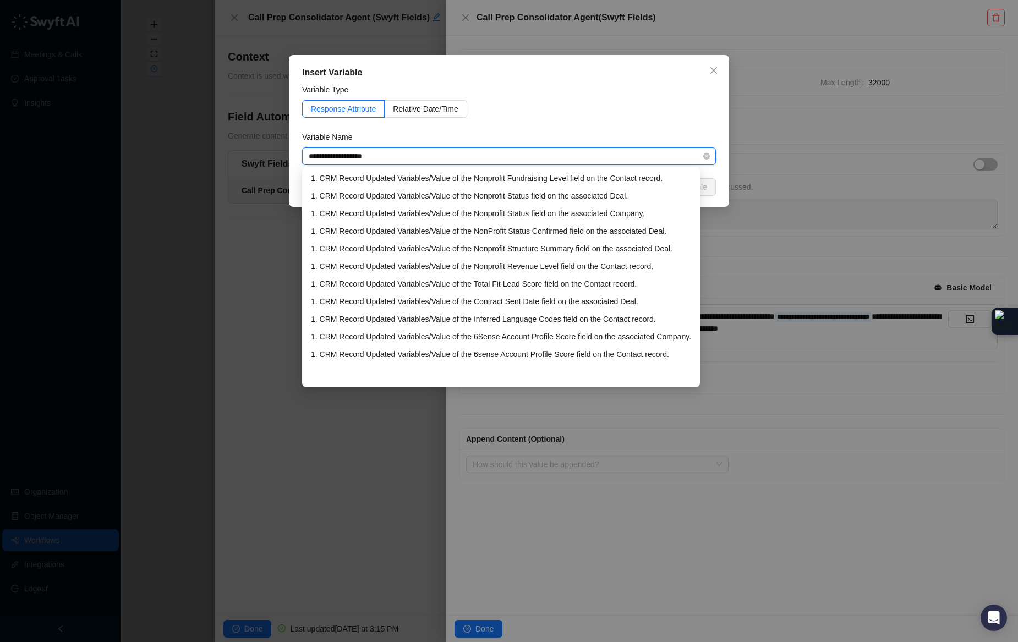
type input "**********"
click at [571, 79] on div "Insert Variable" at bounding box center [509, 72] width 414 height 13
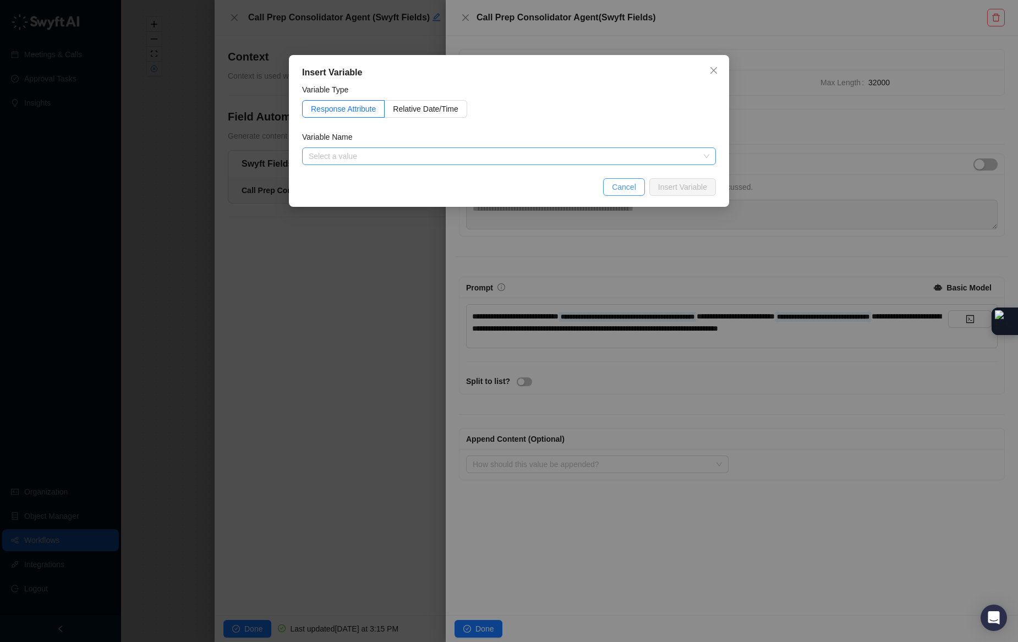
click at [631, 181] on span "Cancel" at bounding box center [624, 187] width 24 height 12
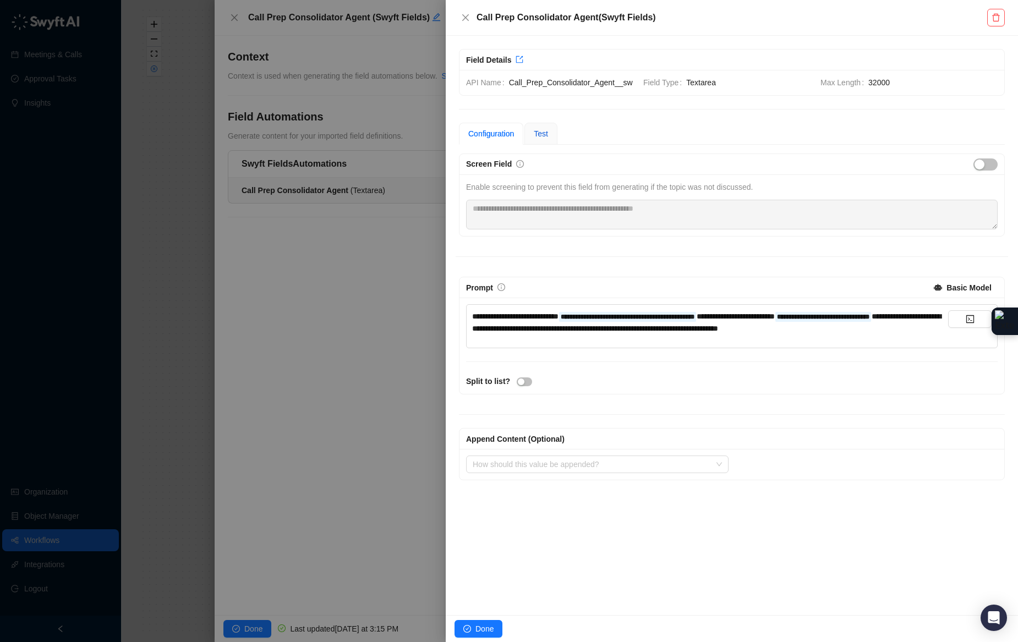
click at [538, 138] on span "Test" at bounding box center [541, 133] width 14 height 9
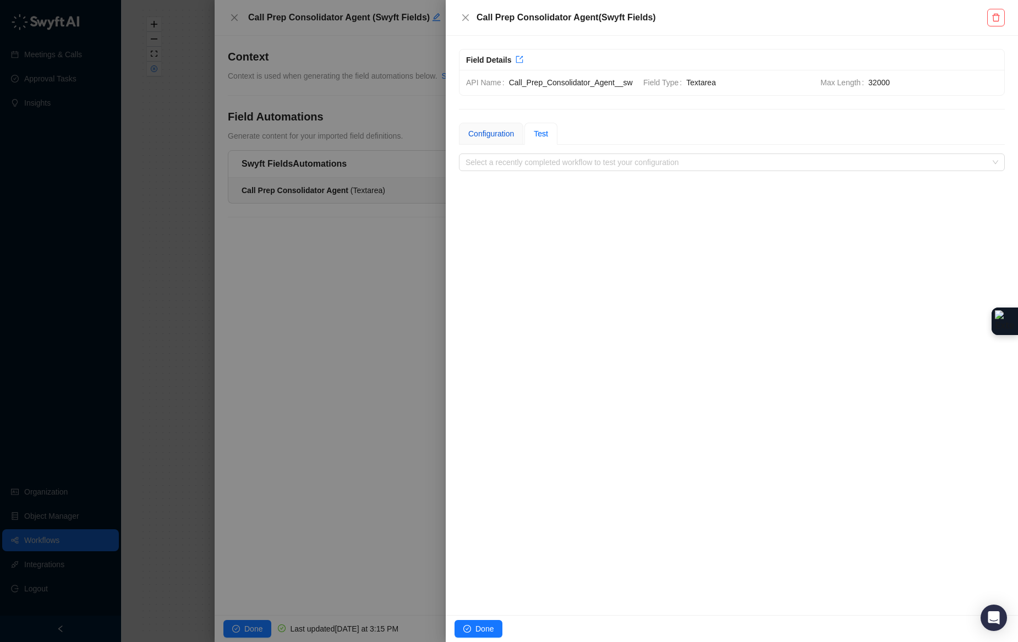
click at [513, 140] on div "Configuration" at bounding box center [491, 134] width 46 height 12
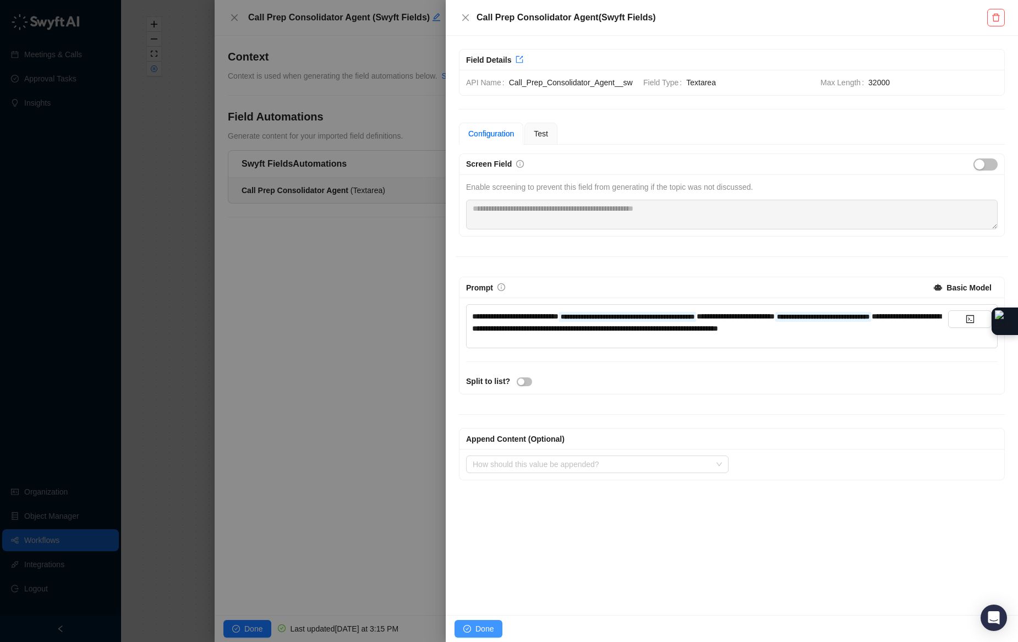
click at [495, 621] on button "Done" at bounding box center [479, 629] width 48 height 18
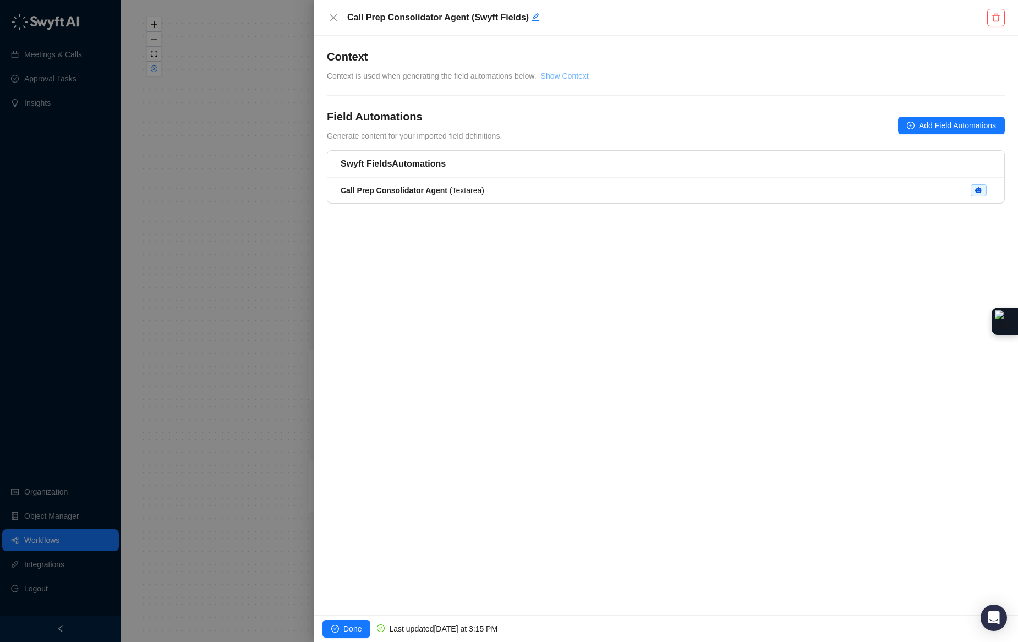
click at [560, 73] on link "Show Context" at bounding box center [565, 76] width 48 height 9
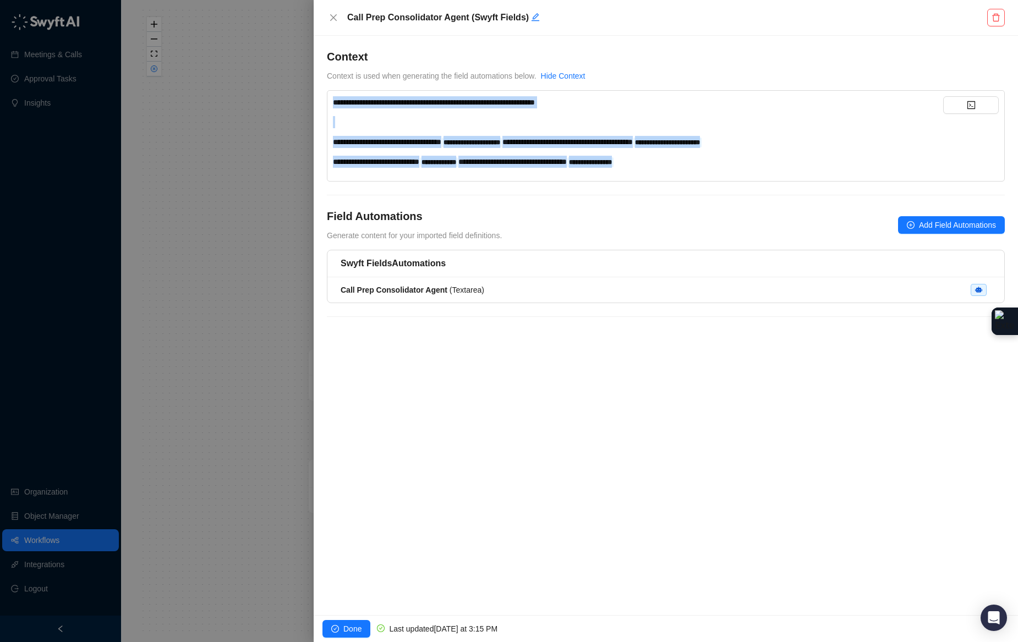
drag, startPoint x: 710, startPoint y: 163, endPoint x: 441, endPoint y: 80, distance: 281.6
click at [441, 80] on div "**********" at bounding box center [666, 189] width 678 height 281
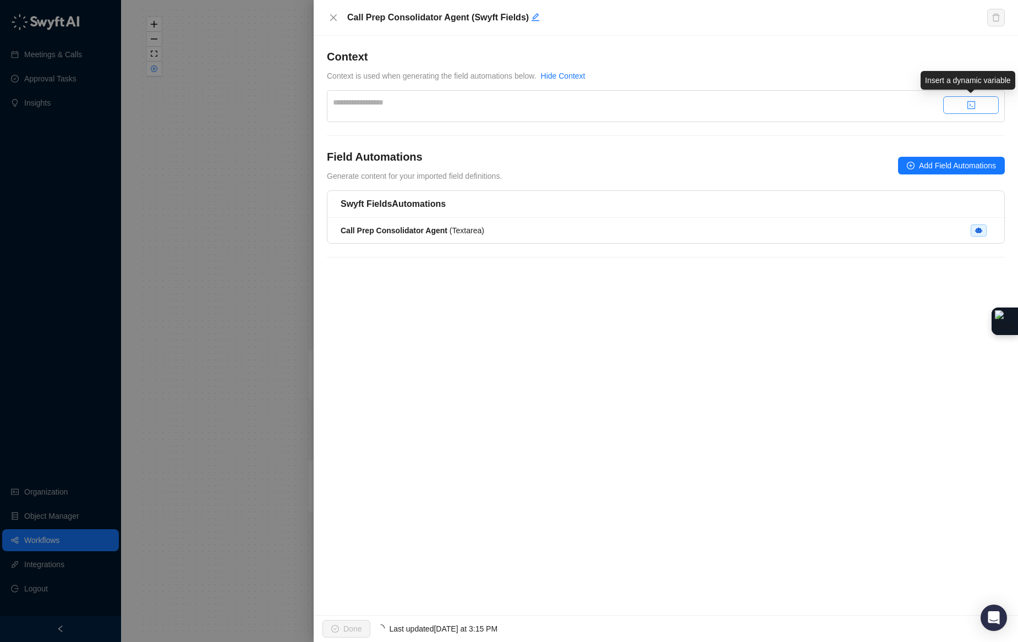
click at [987, 104] on button "button" at bounding box center [971, 105] width 56 height 18
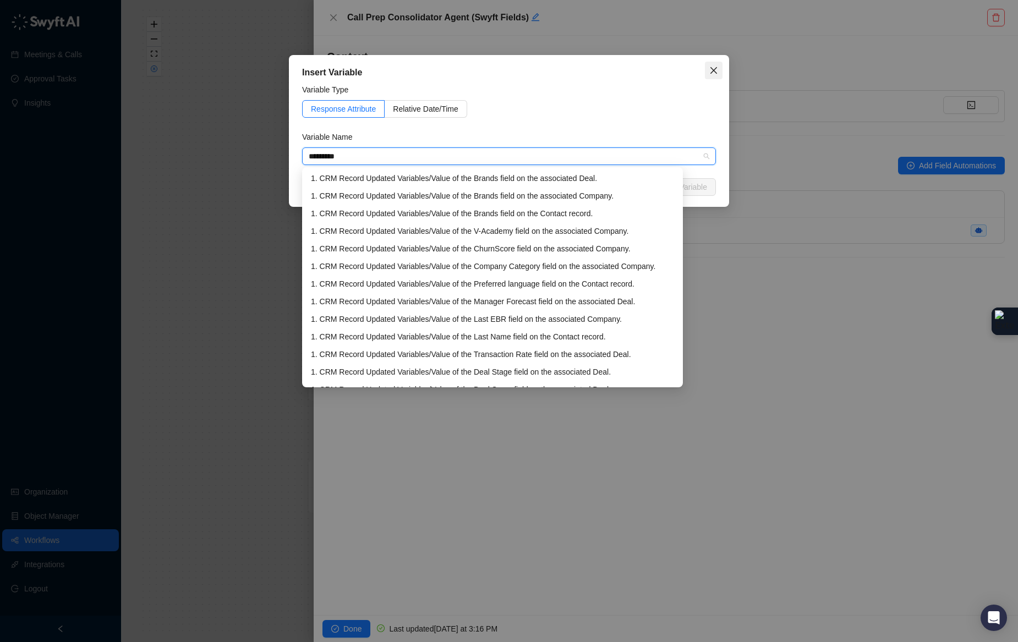
type input "*********"
click at [720, 63] on button "Close" at bounding box center [714, 71] width 18 height 18
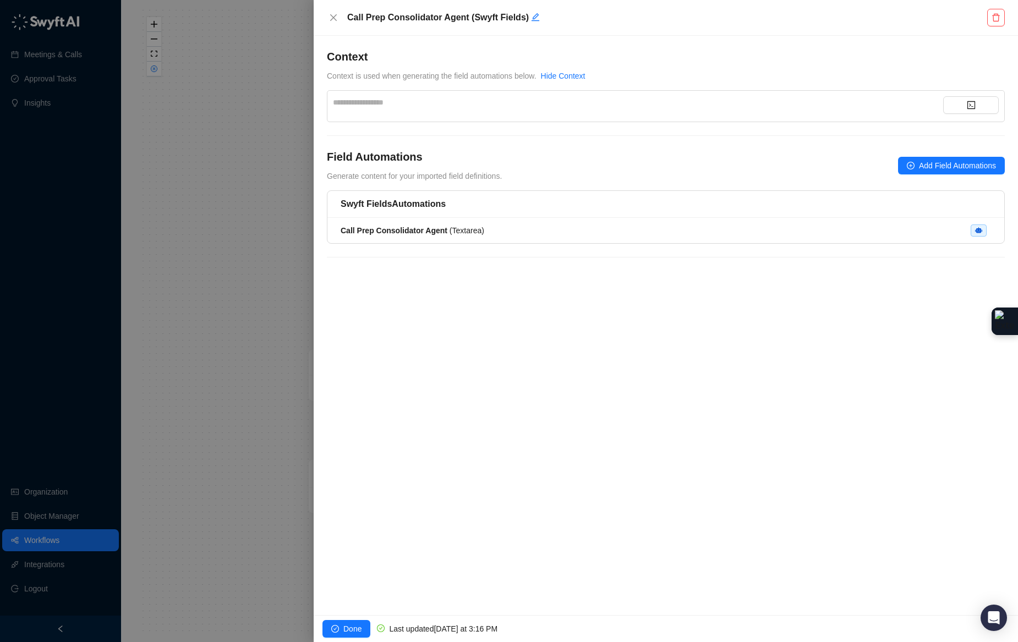
click at [283, 236] on div at bounding box center [509, 321] width 1018 height 642
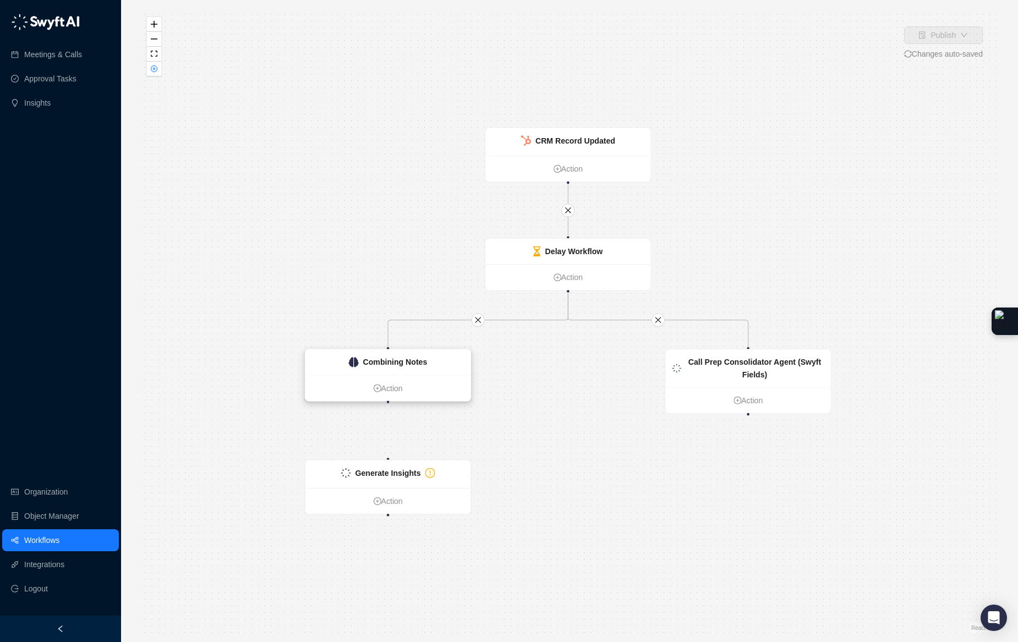
click at [429, 365] on div "Combining Notes" at bounding box center [387, 362] width 165 height 26
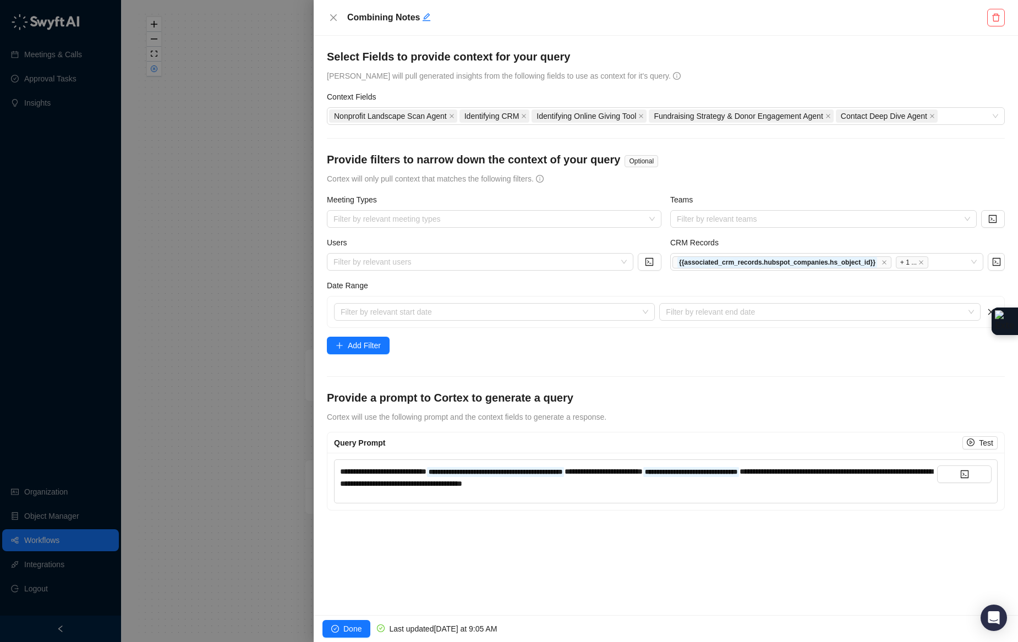
click at [280, 156] on div at bounding box center [509, 321] width 1018 height 642
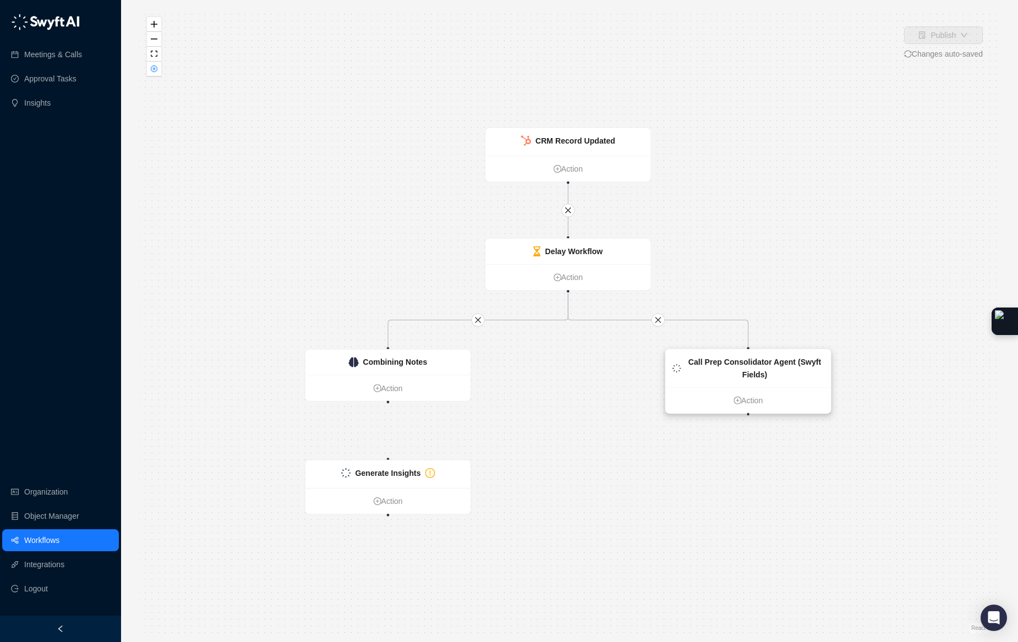
click at [776, 377] on div "Call Prep Consolidator Agent (Swyft Fields)" at bounding box center [754, 368] width 139 height 24
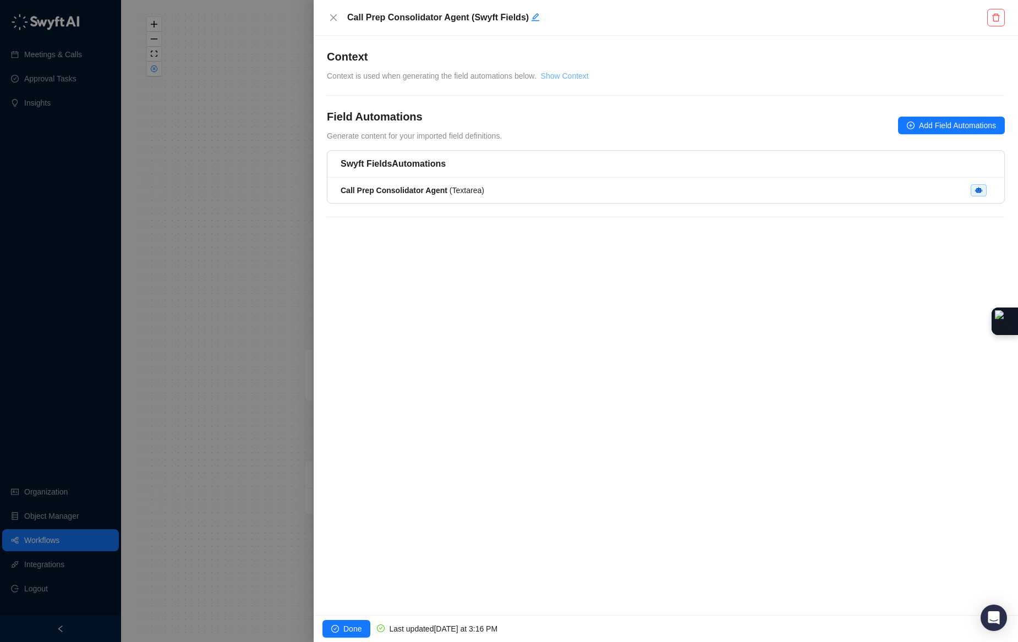
click at [576, 79] on link "Show Context" at bounding box center [565, 76] width 48 height 9
